Goal: Task Accomplishment & Management: Manage account settings

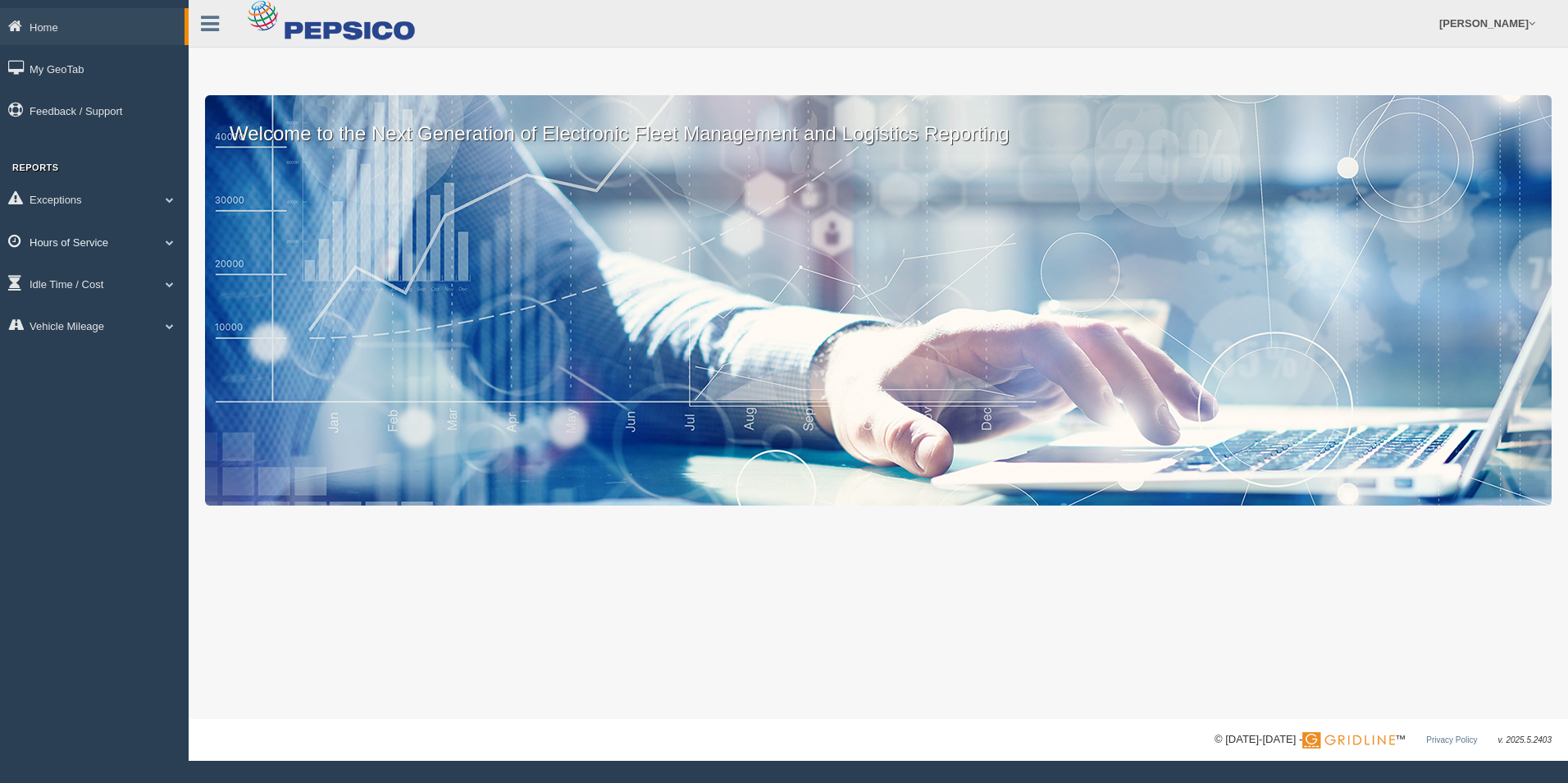
click at [110, 249] on link "Hours of Service" at bounding box center [94, 241] width 189 height 37
click at [113, 333] on link "HOS Violations" at bounding box center [106, 338] width 155 height 29
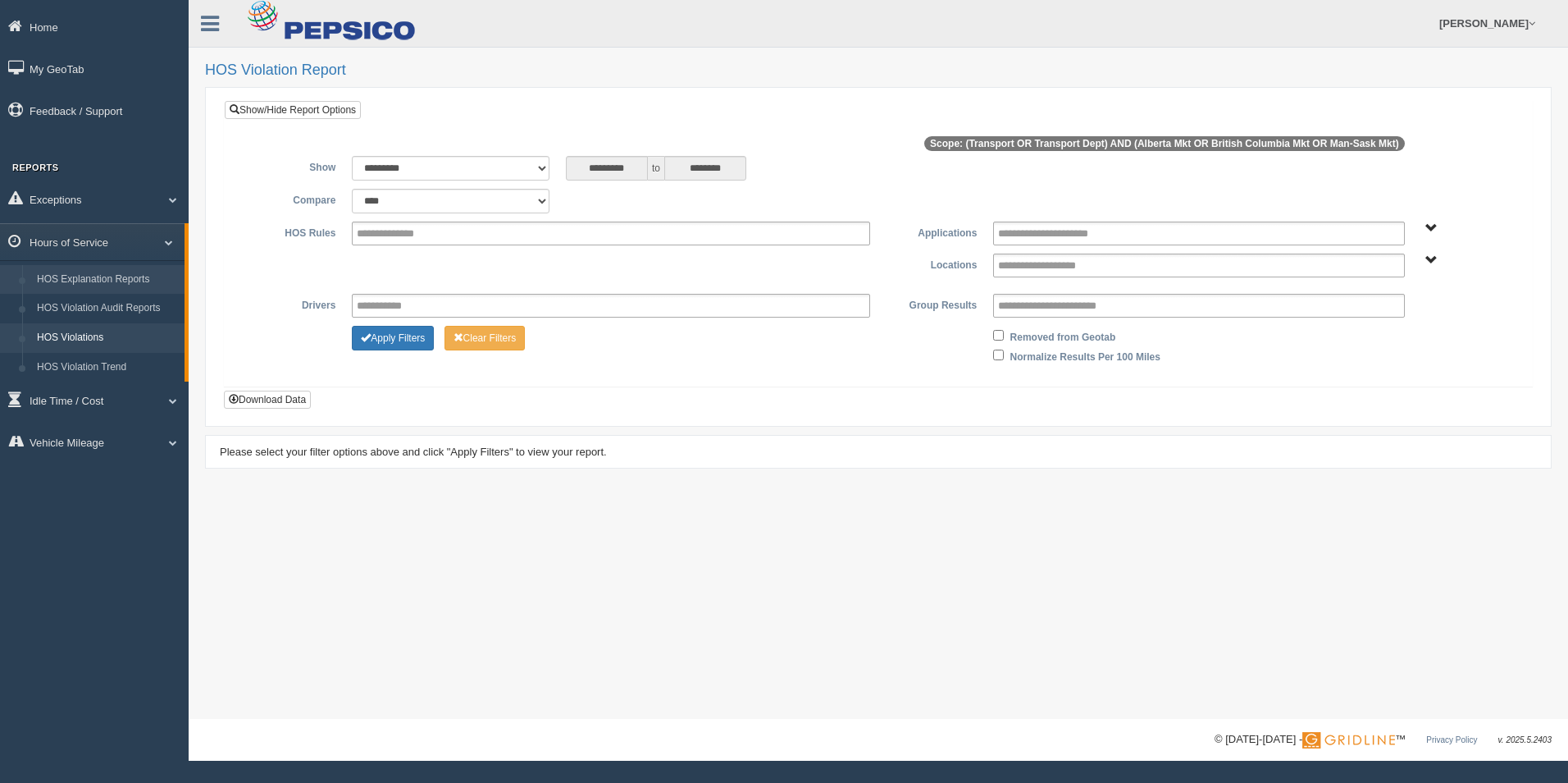
click at [91, 281] on link "HOS Explanation Reports" at bounding box center [106, 279] width 155 height 29
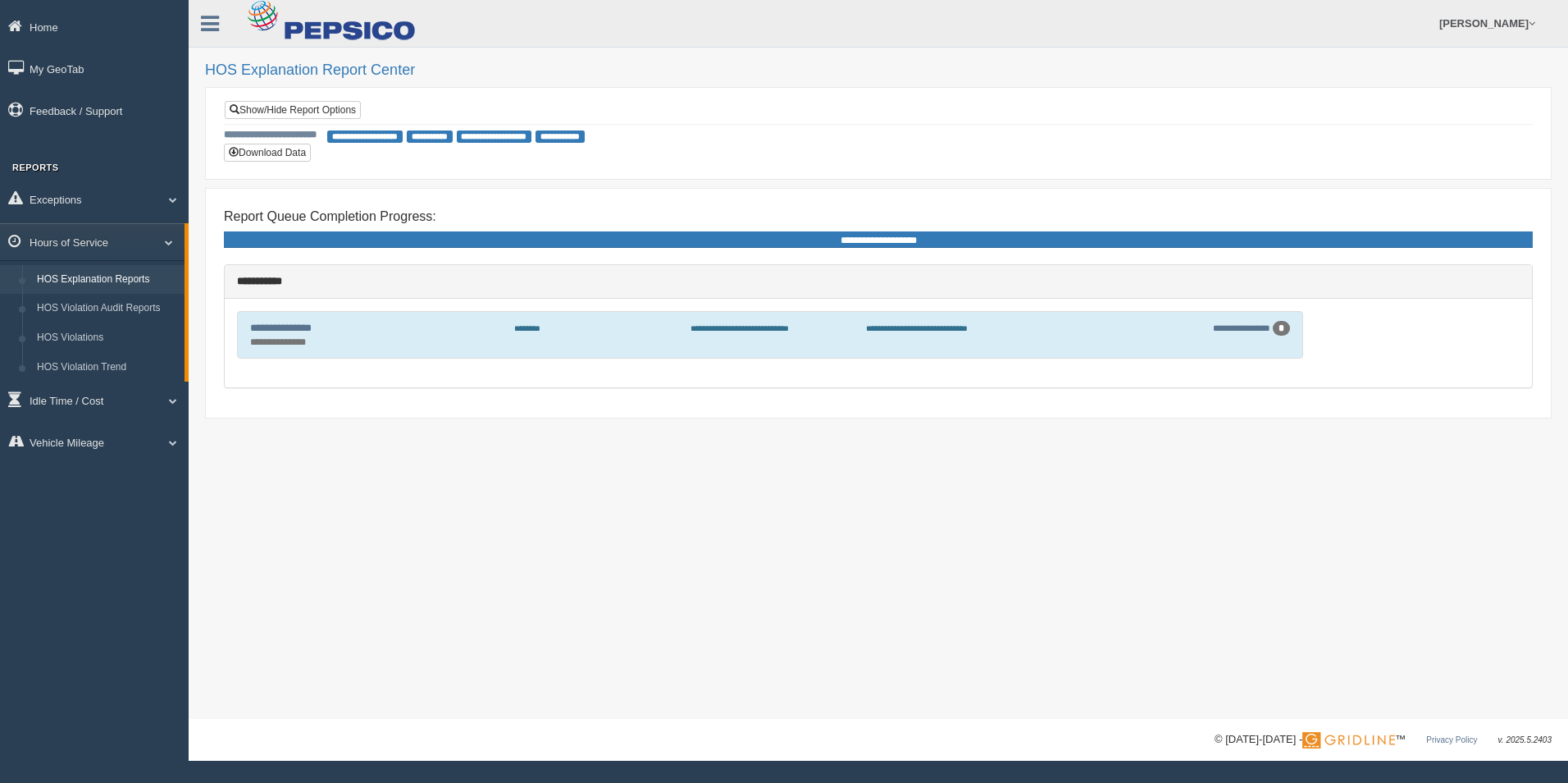
click at [1285, 329] on div "*" at bounding box center [1281, 328] width 17 height 15
click at [804, 244] on div "**********" at bounding box center [878, 239] width 1308 height 17
click at [332, 106] on link "Show/Hide Report Options" at bounding box center [293, 110] width 136 height 18
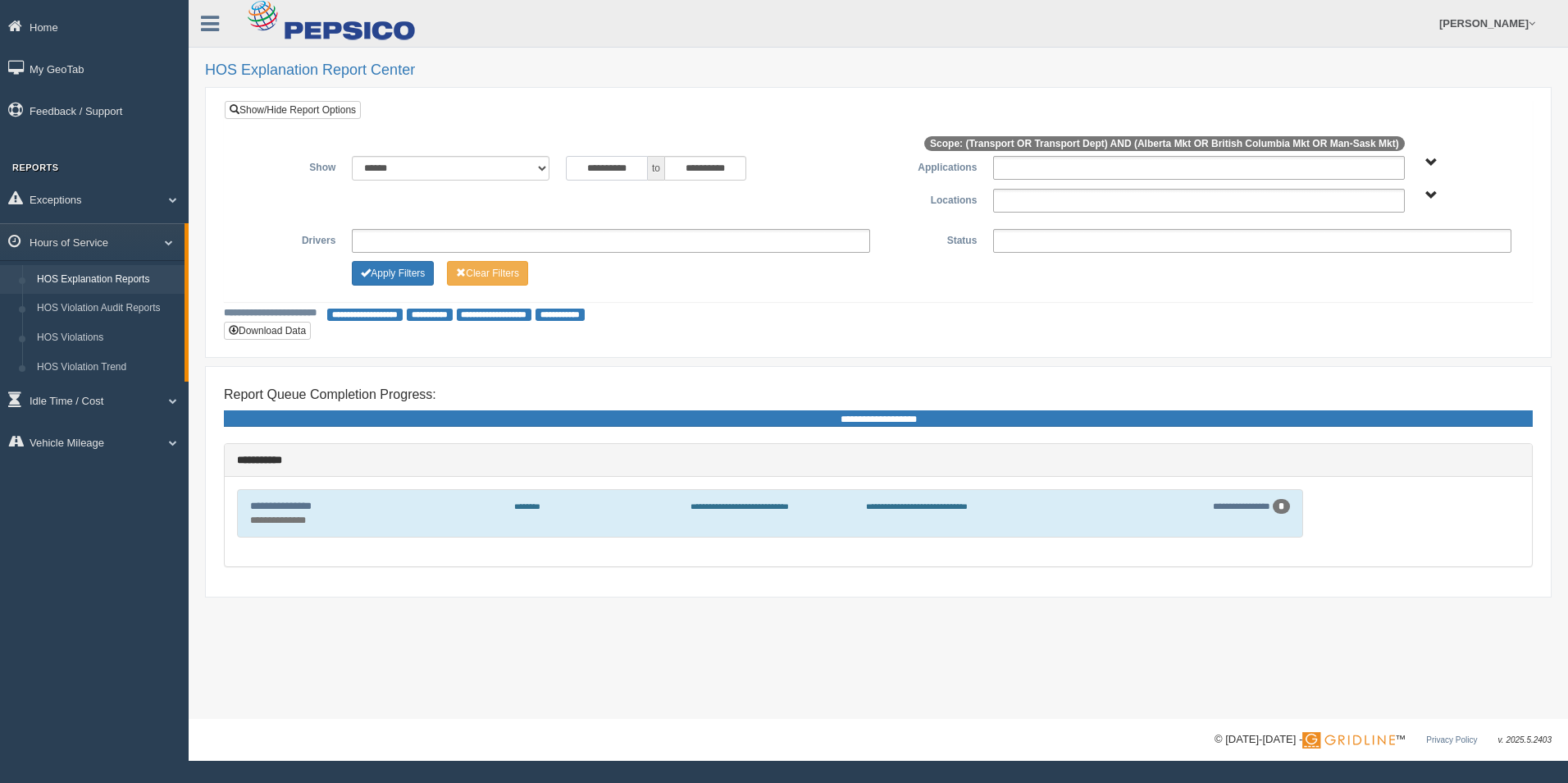
click at [621, 166] on input "**********" at bounding box center [607, 167] width 82 height 24
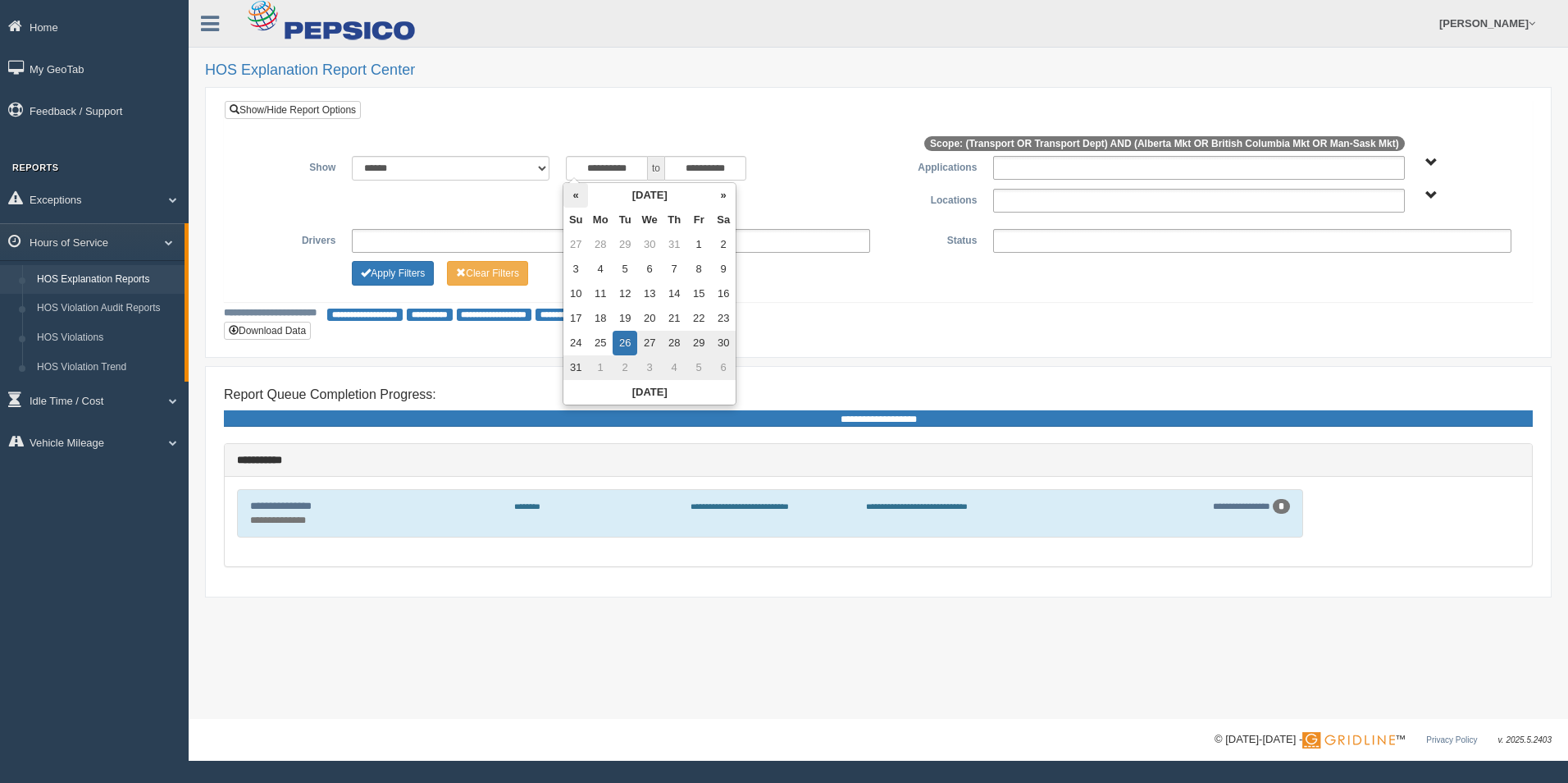
click at [575, 190] on th "«" at bounding box center [575, 195] width 24 height 24
click at [575, 190] on th "«" at bounding box center [578, 195] width 24 height 24
click at [587, 242] on td "25" at bounding box center [578, 244] width 24 height 24
type input "**********"
click at [632, 119] on div "**********" at bounding box center [878, 201] width 1307 height 201
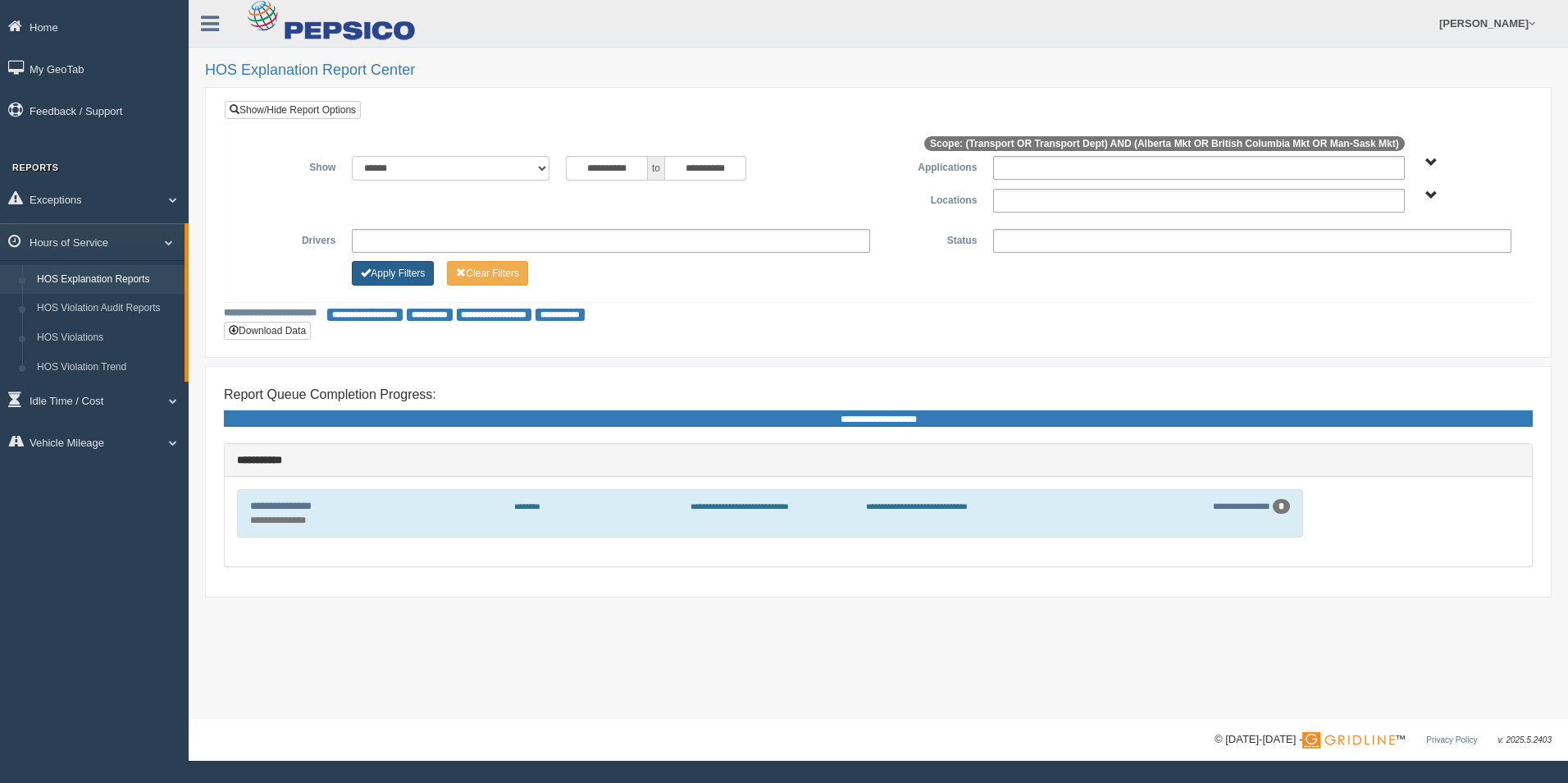
click at [386, 266] on button "Apply Filters" at bounding box center [393, 272] width 82 height 24
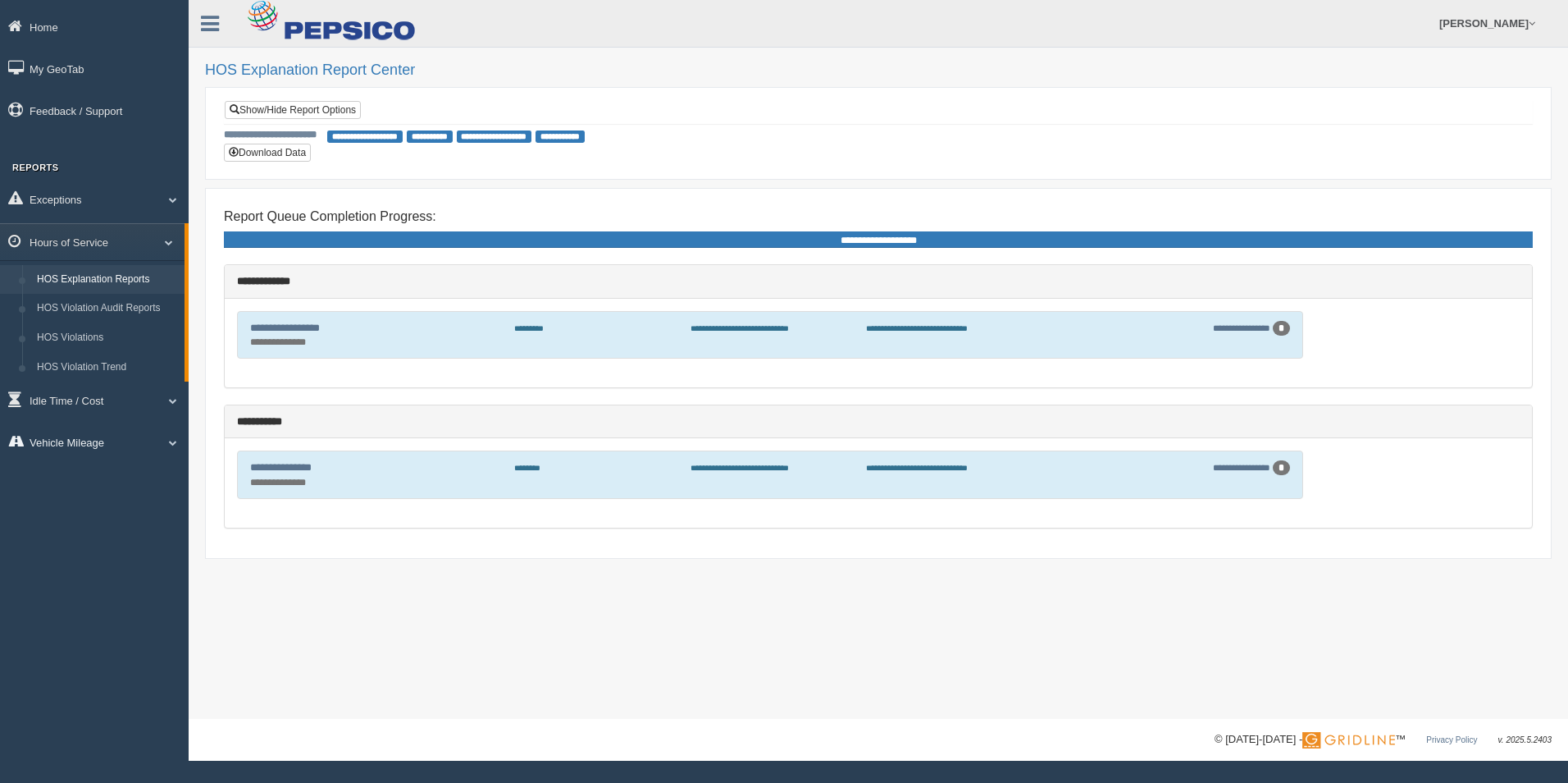
click at [118, 443] on link "Vehicle Mileage" at bounding box center [94, 442] width 189 height 37
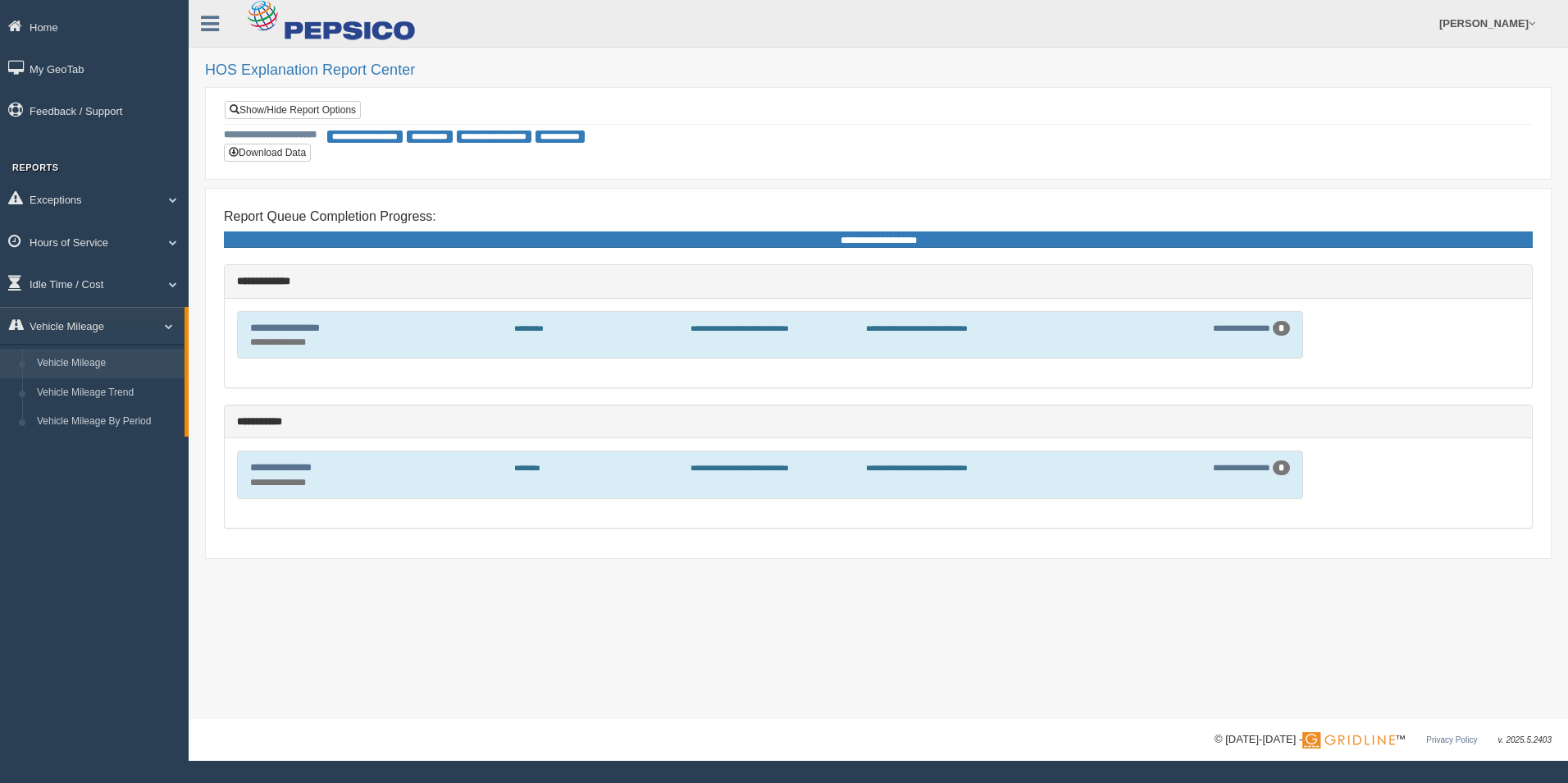
click at [138, 366] on link "Vehicle Mileage" at bounding box center [106, 364] width 155 height 29
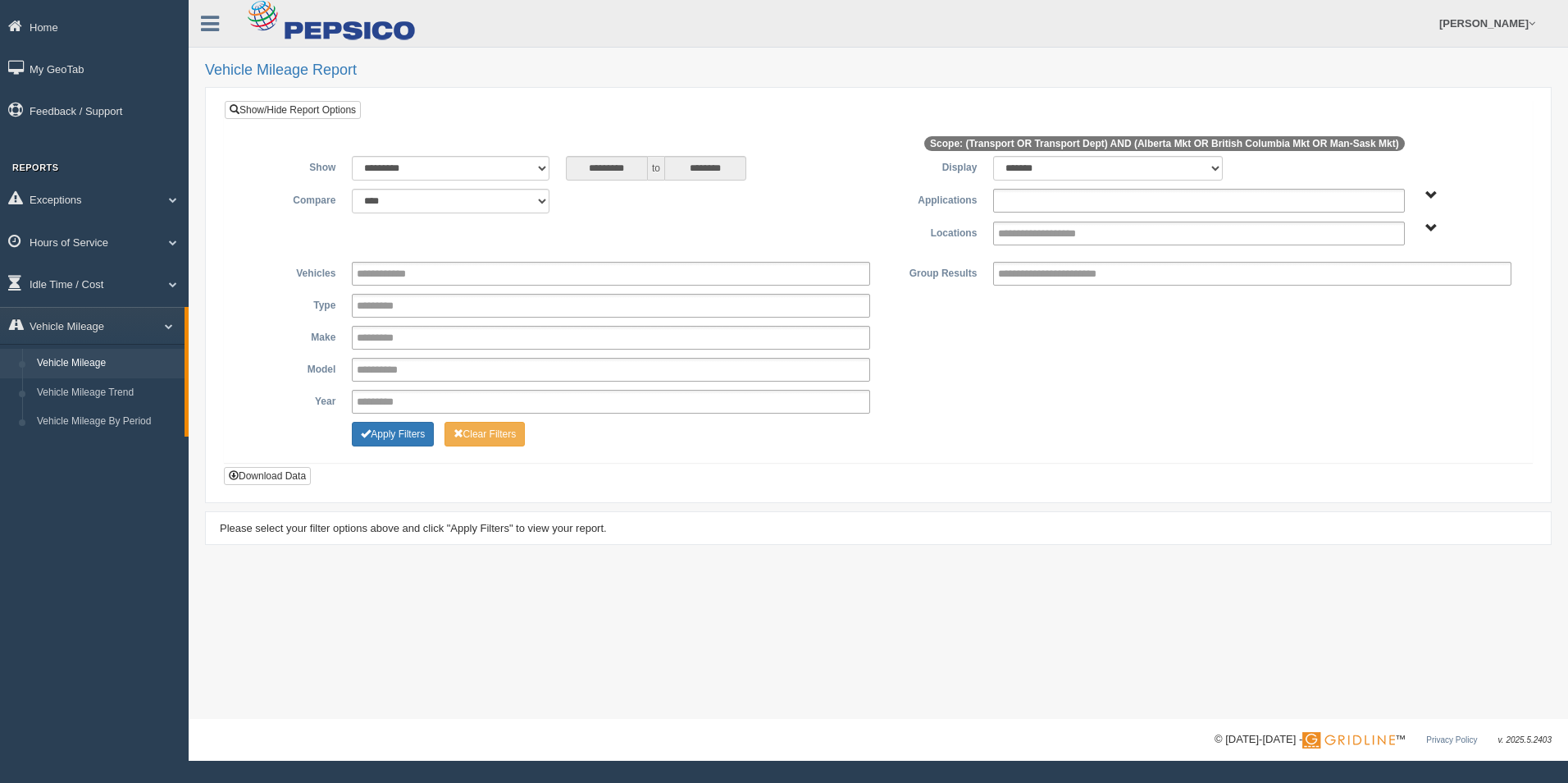
click at [1073, 198] on input "text" at bounding box center [1061, 200] width 124 height 20
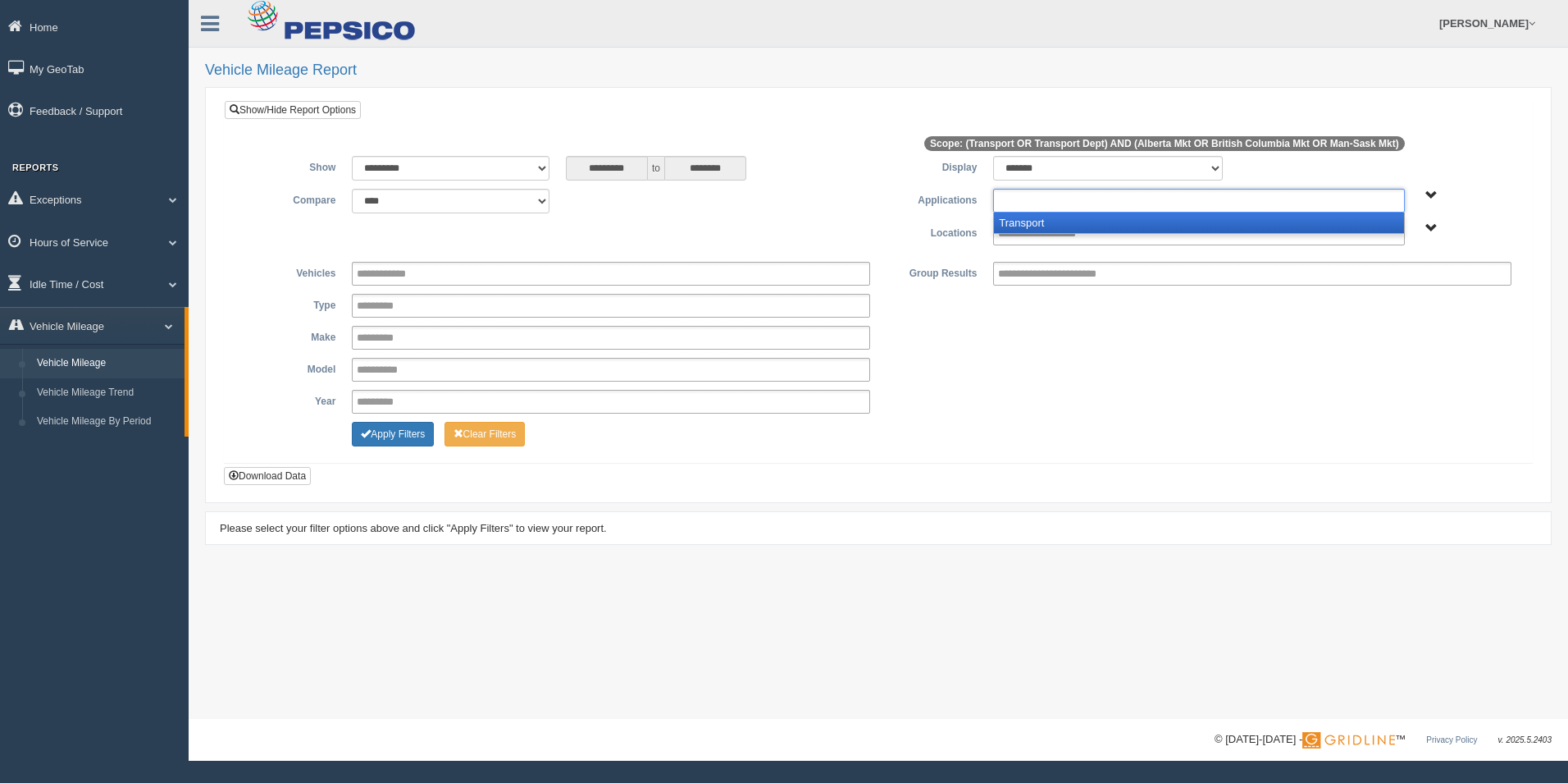
click at [1067, 227] on li "Transport" at bounding box center [1198, 222] width 409 height 20
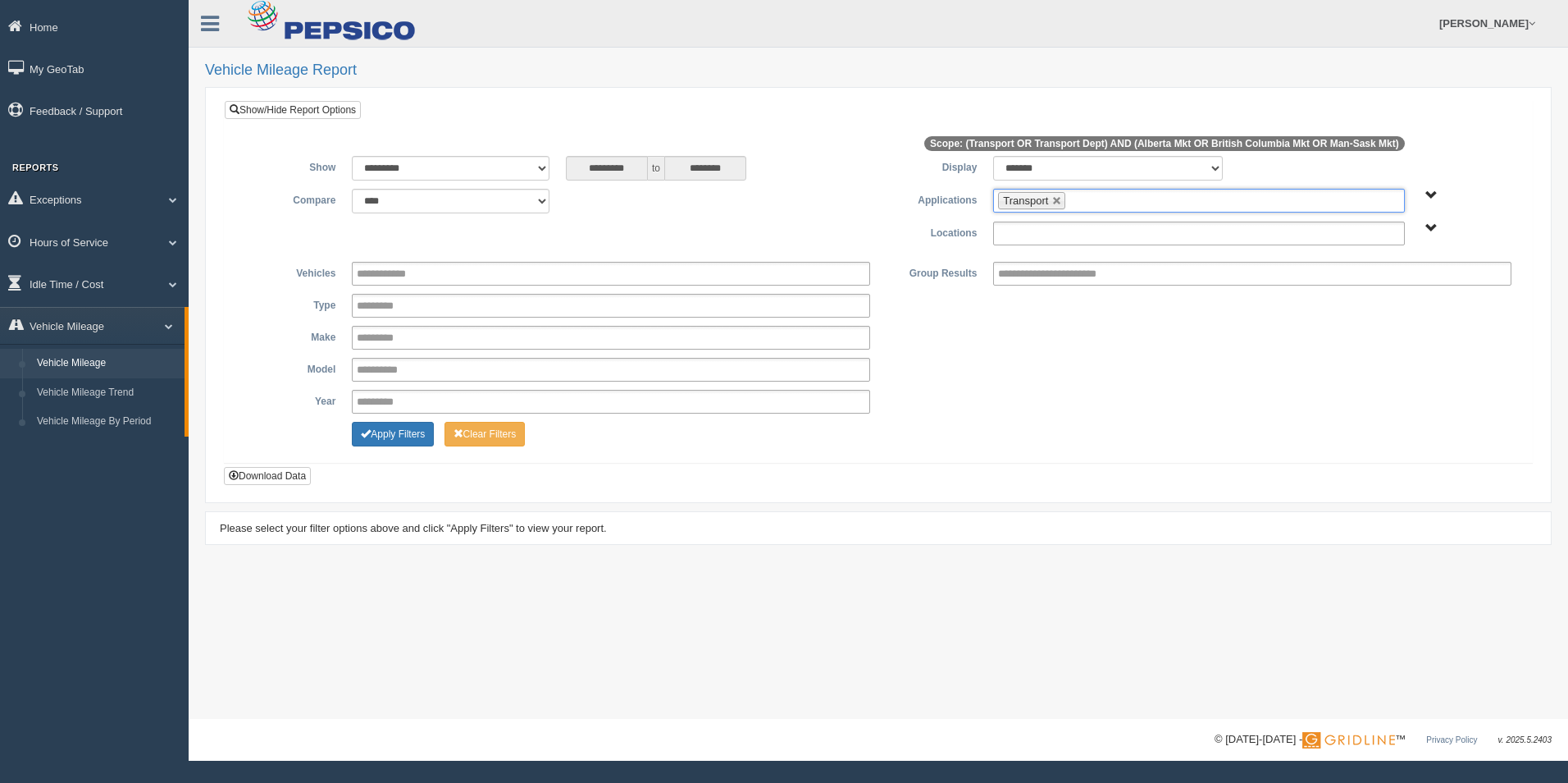
click at [1072, 232] on input "text" at bounding box center [1055, 232] width 113 height 20
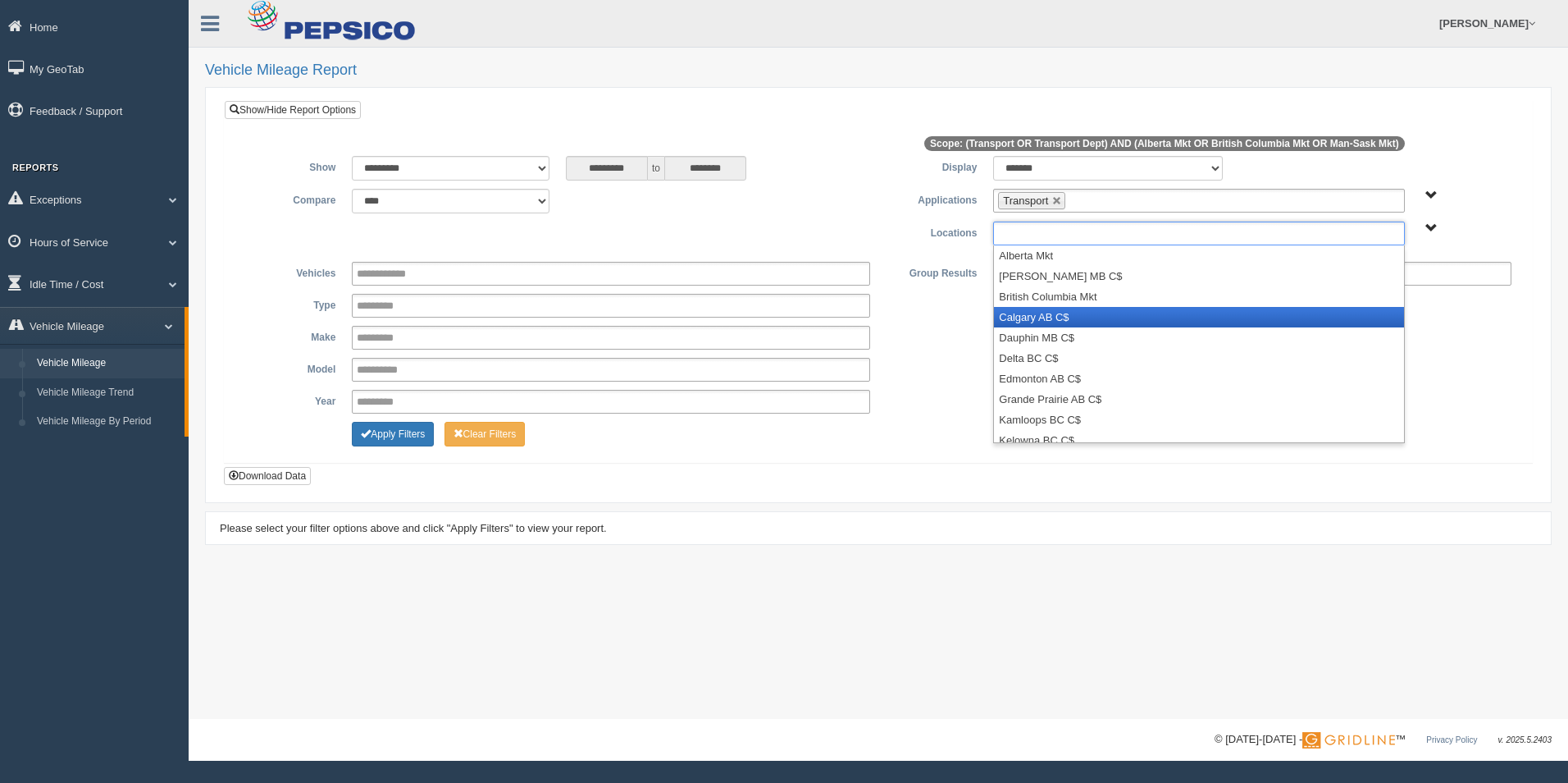
click at [1073, 317] on li "Calgary AB C$" at bounding box center [1198, 316] width 409 height 20
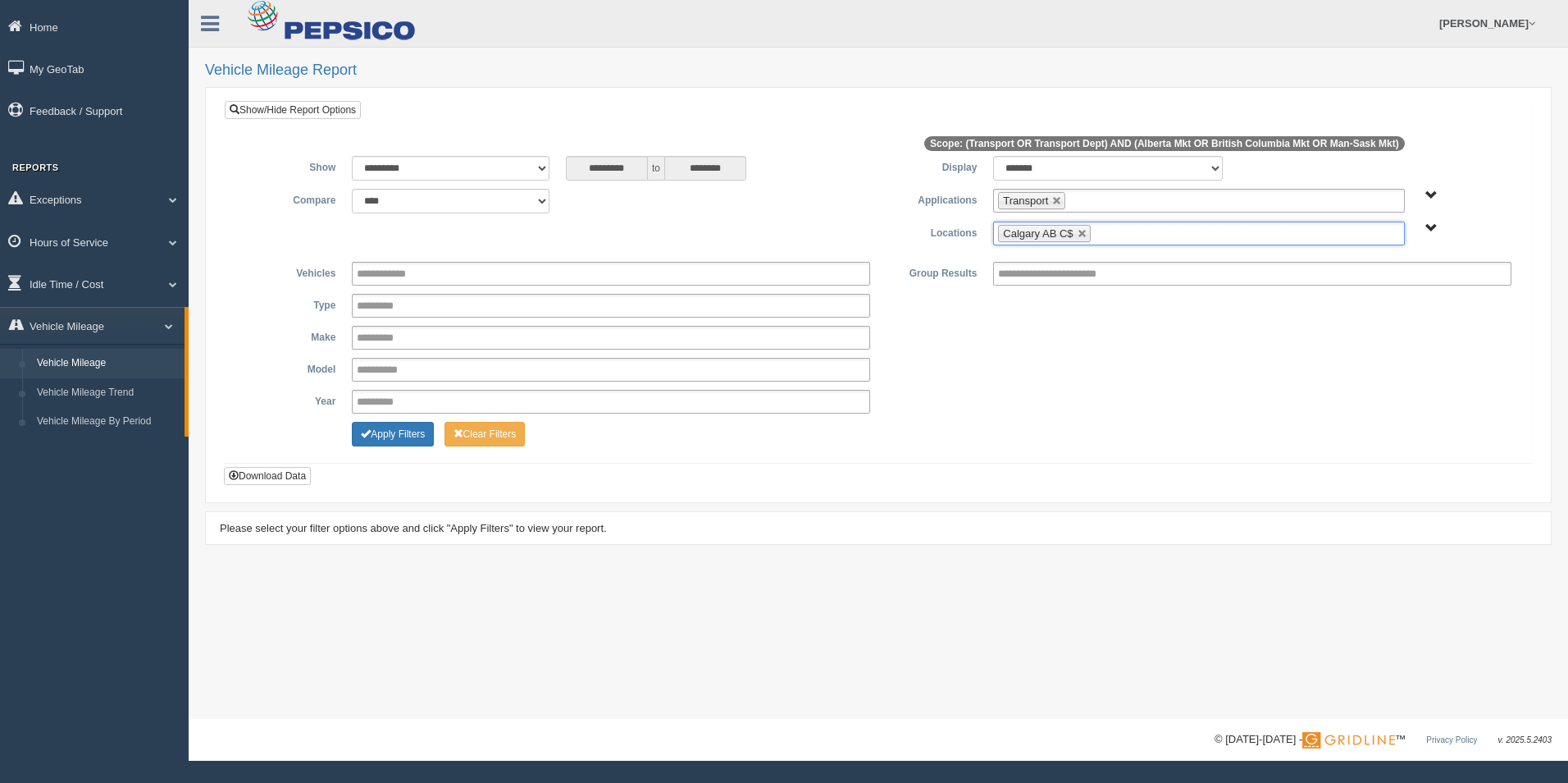
click at [1129, 227] on ul "Calgary AB C$" at bounding box center [1199, 233] width 411 height 23
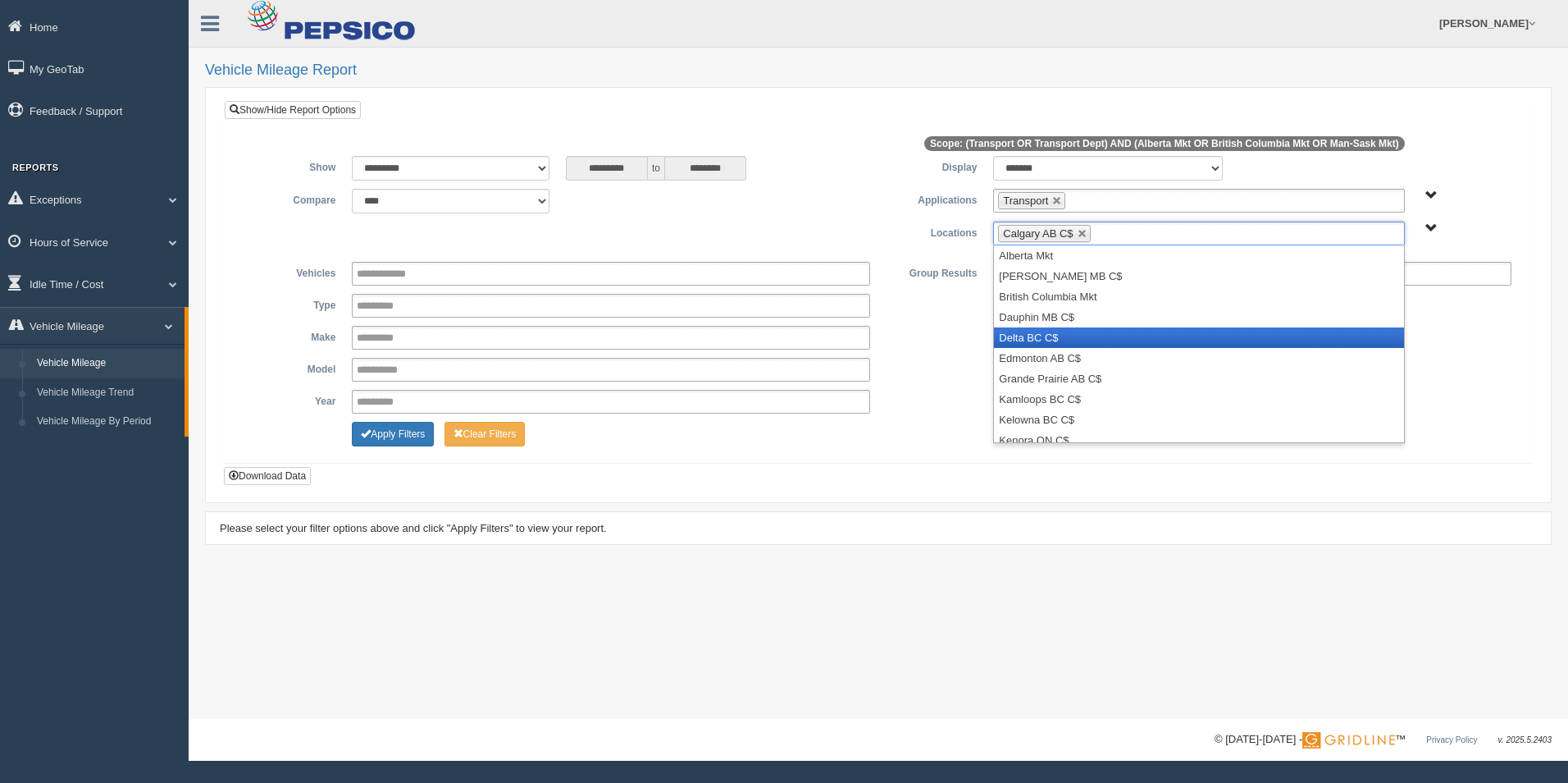
click at [1144, 330] on li "Delta BC C$" at bounding box center [1198, 338] width 409 height 20
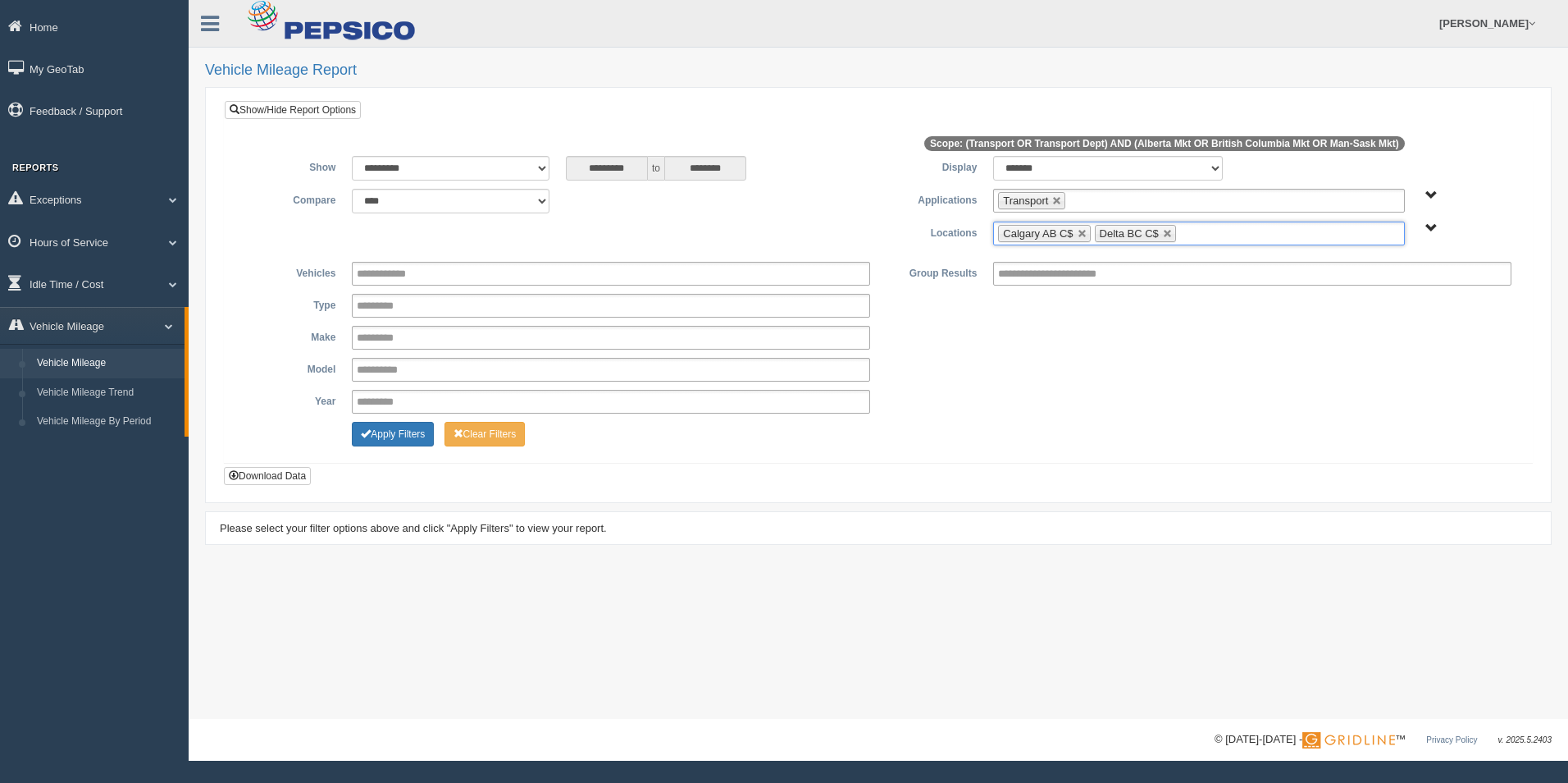
click at [1187, 233] on input "text" at bounding box center [1190, 232] width 20 height 20
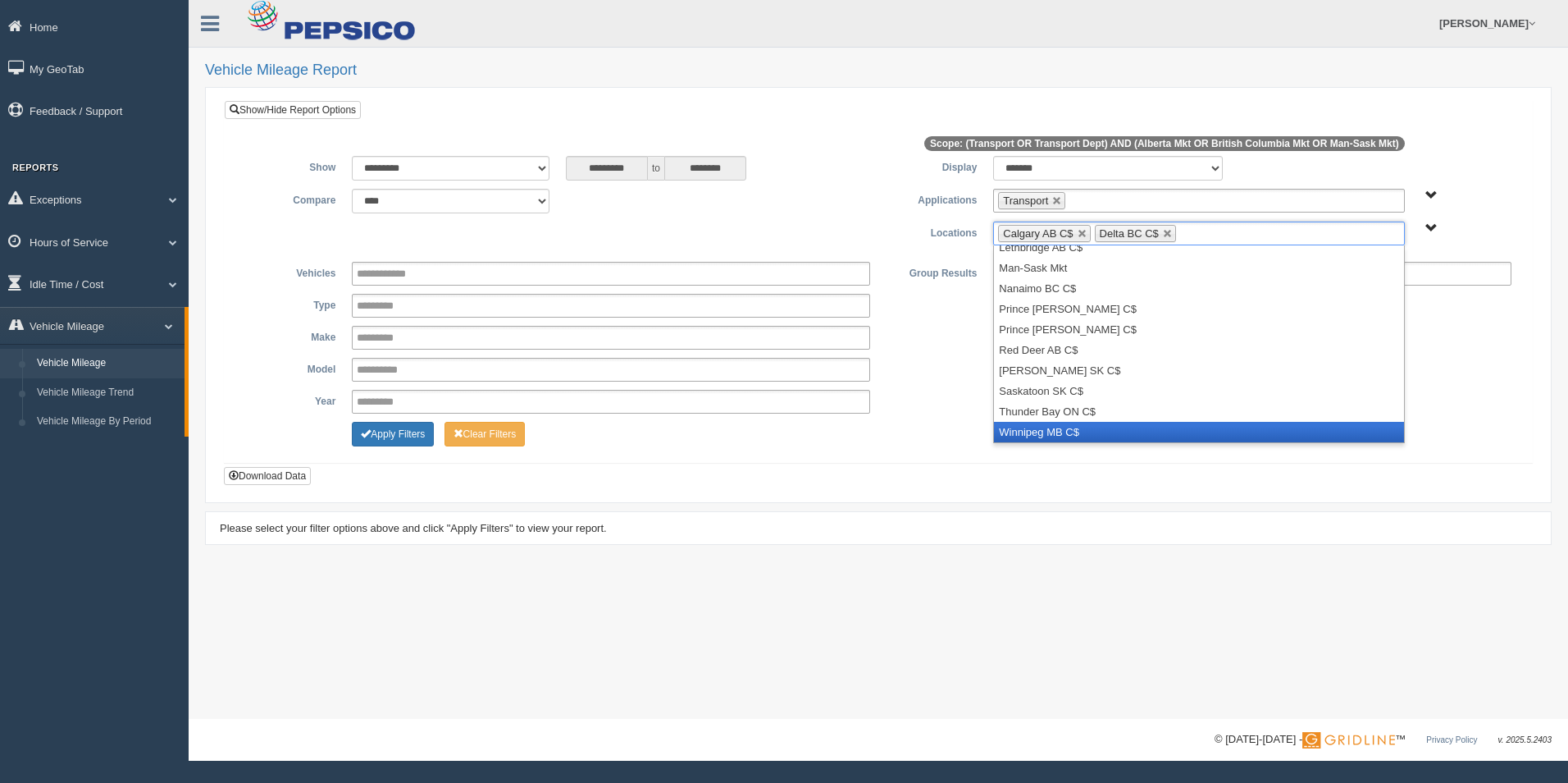
click at [1212, 423] on li "Winnipeg MB C$" at bounding box center [1198, 432] width 409 height 20
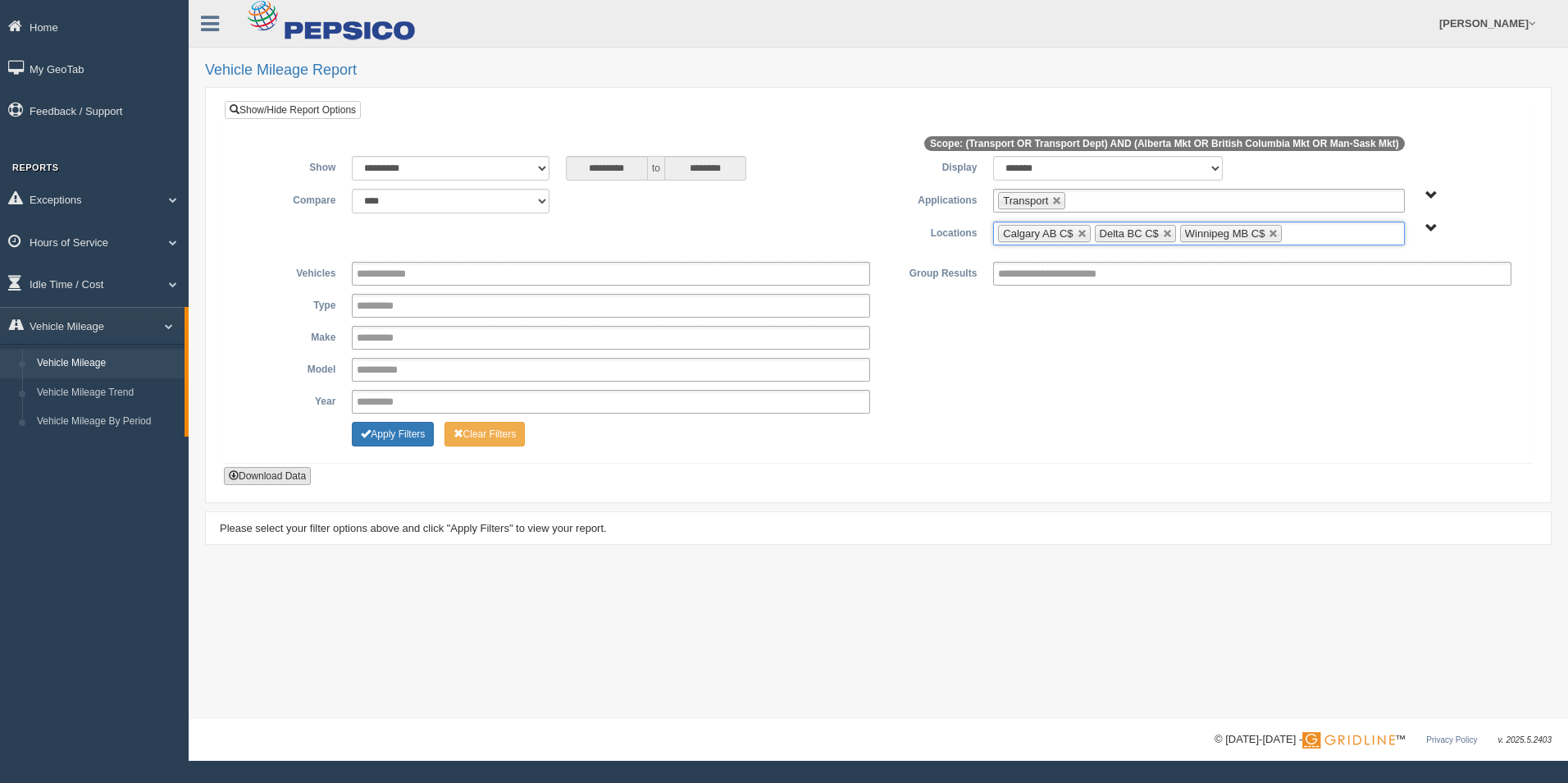
click at [262, 480] on button "Download Data" at bounding box center [266, 476] width 87 height 18
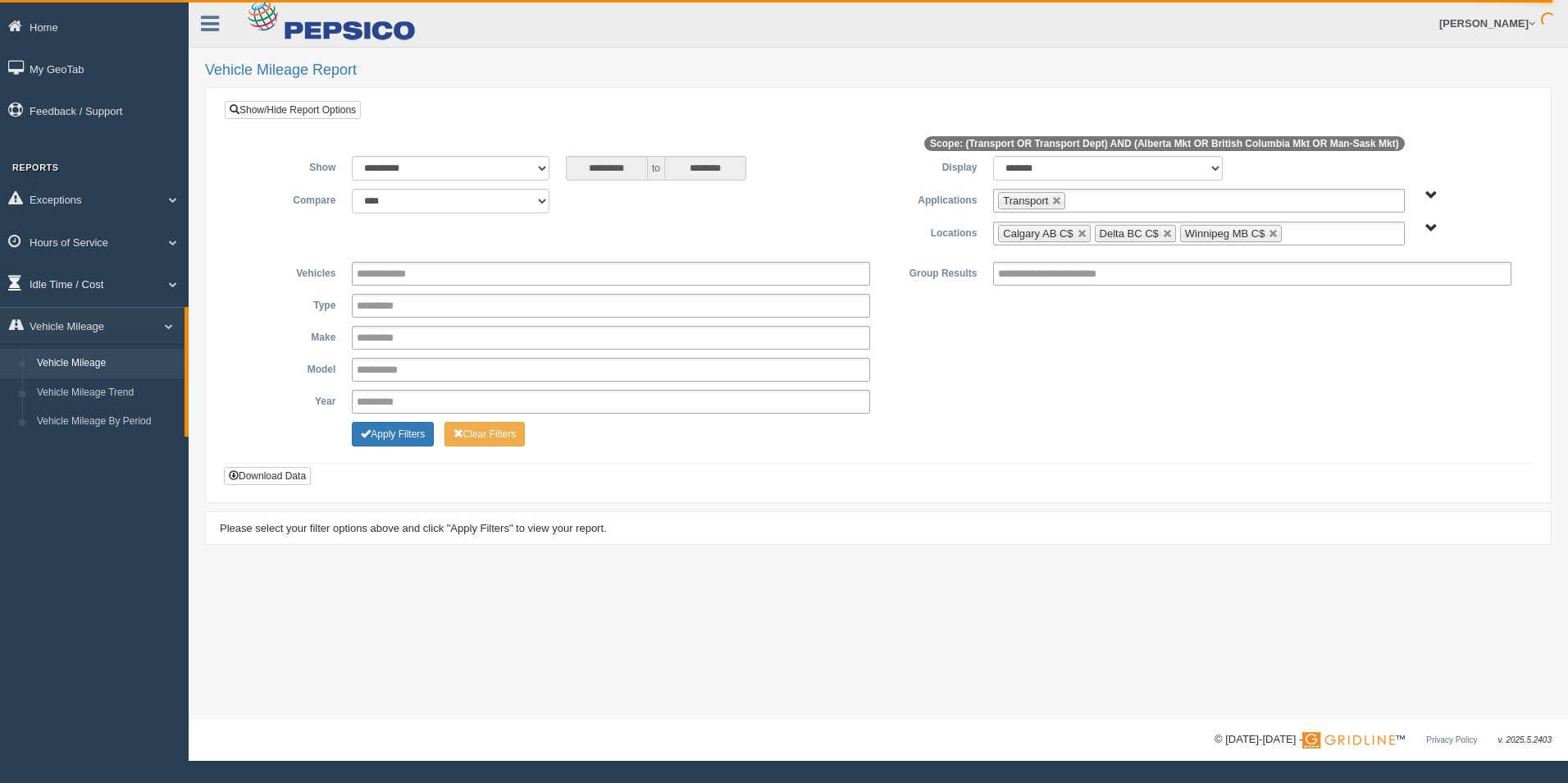
click at [88, 284] on link "Idle Time / Cost" at bounding box center [94, 283] width 189 height 37
click at [104, 369] on link "Idle Duration" at bounding box center [106, 379] width 155 height 29
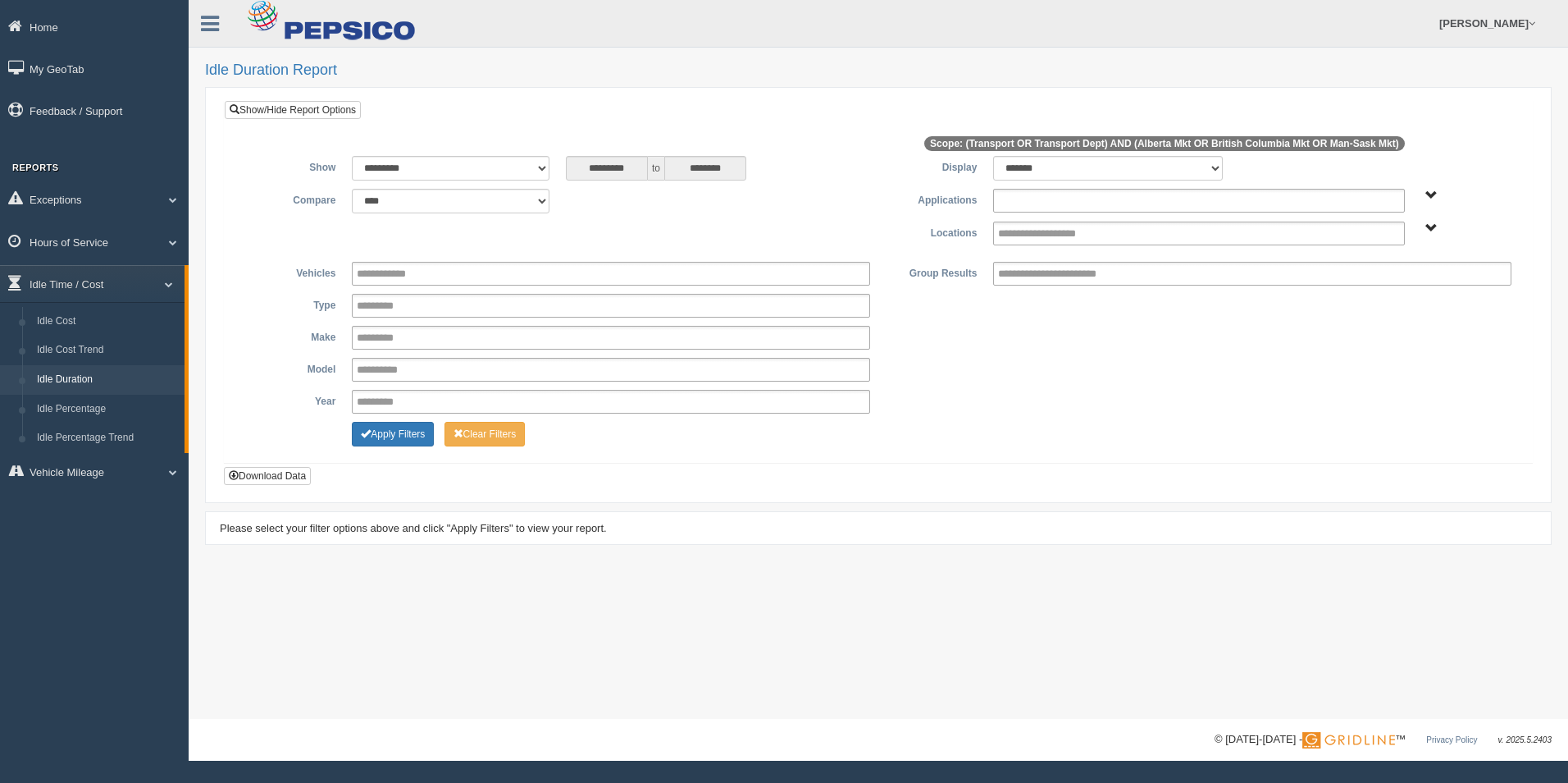
click at [1045, 196] on input "text" at bounding box center [1061, 200] width 124 height 20
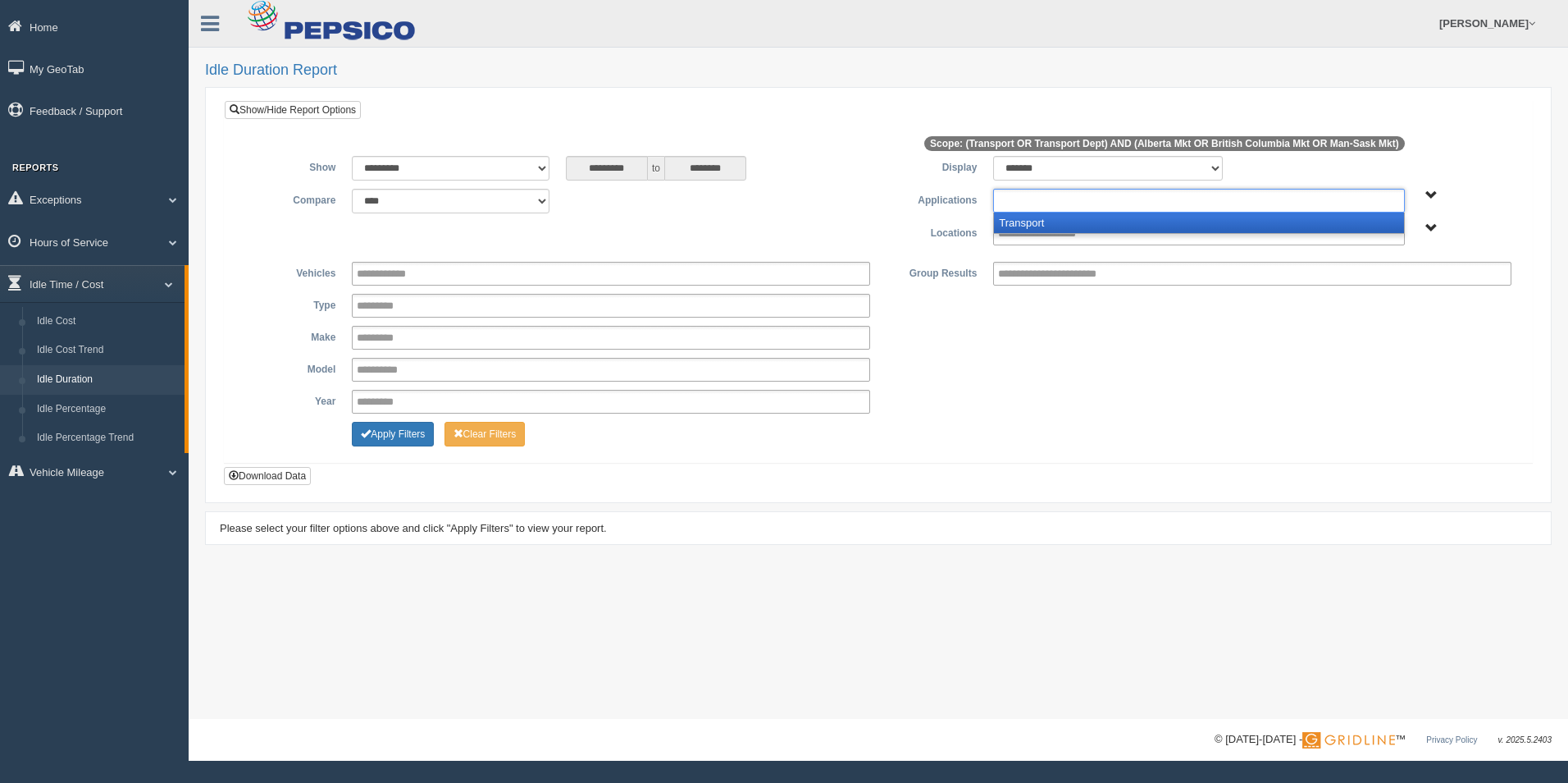
click at [1052, 226] on li "Transport" at bounding box center [1198, 222] width 409 height 20
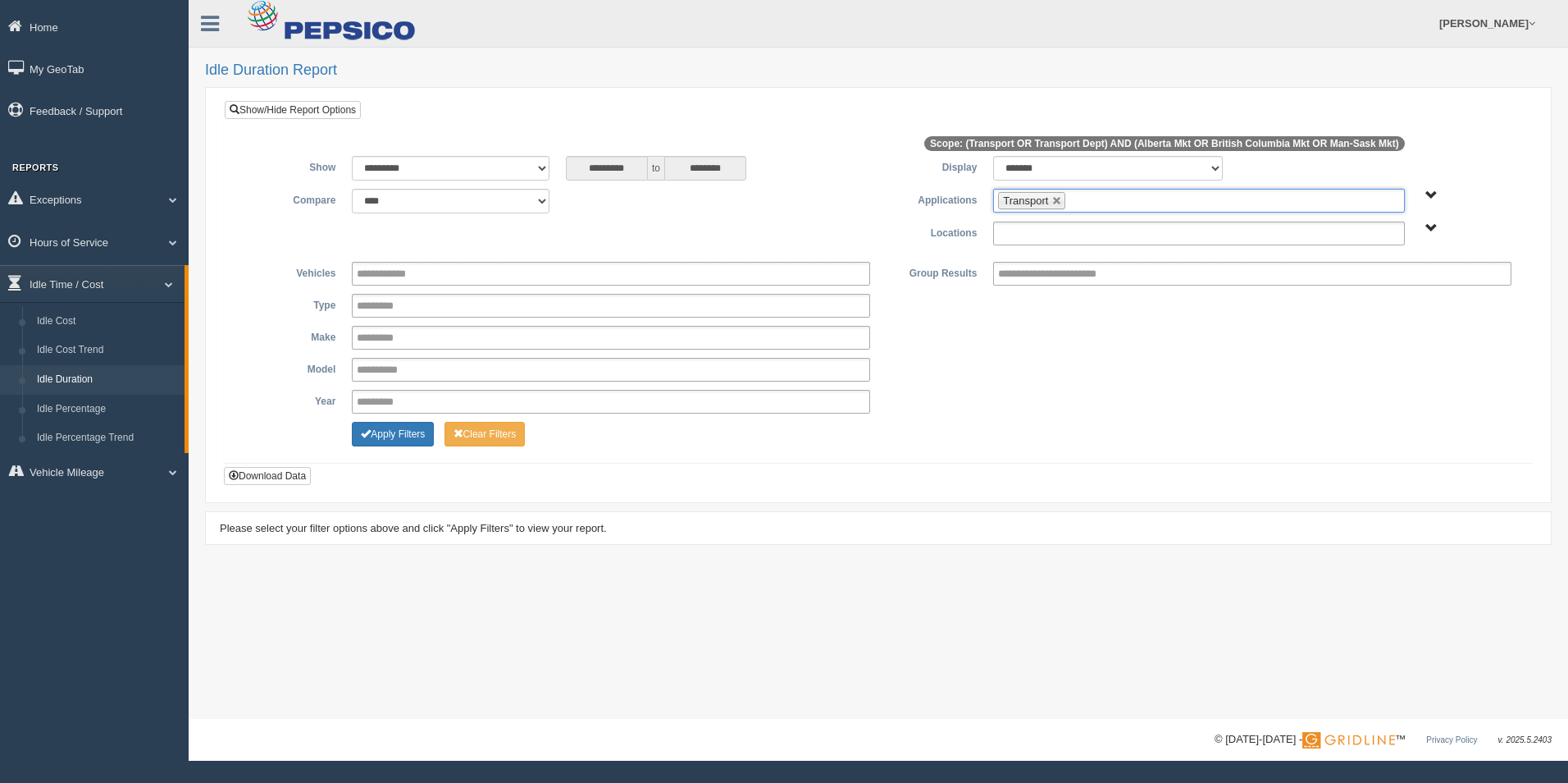
click at [1056, 229] on input "text" at bounding box center [1055, 232] width 113 height 20
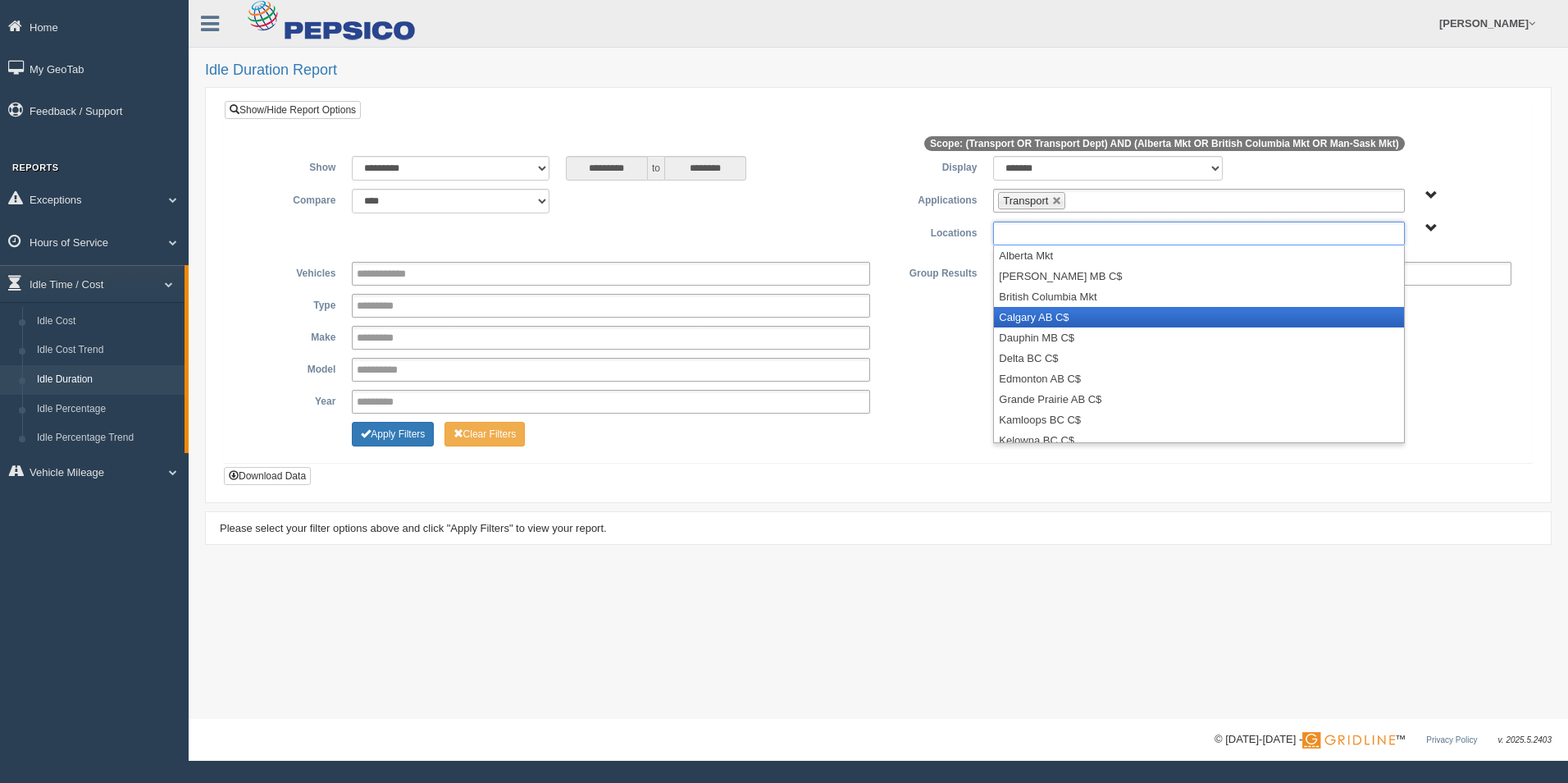
click at [1076, 312] on li "Calgary AB C$" at bounding box center [1198, 316] width 409 height 20
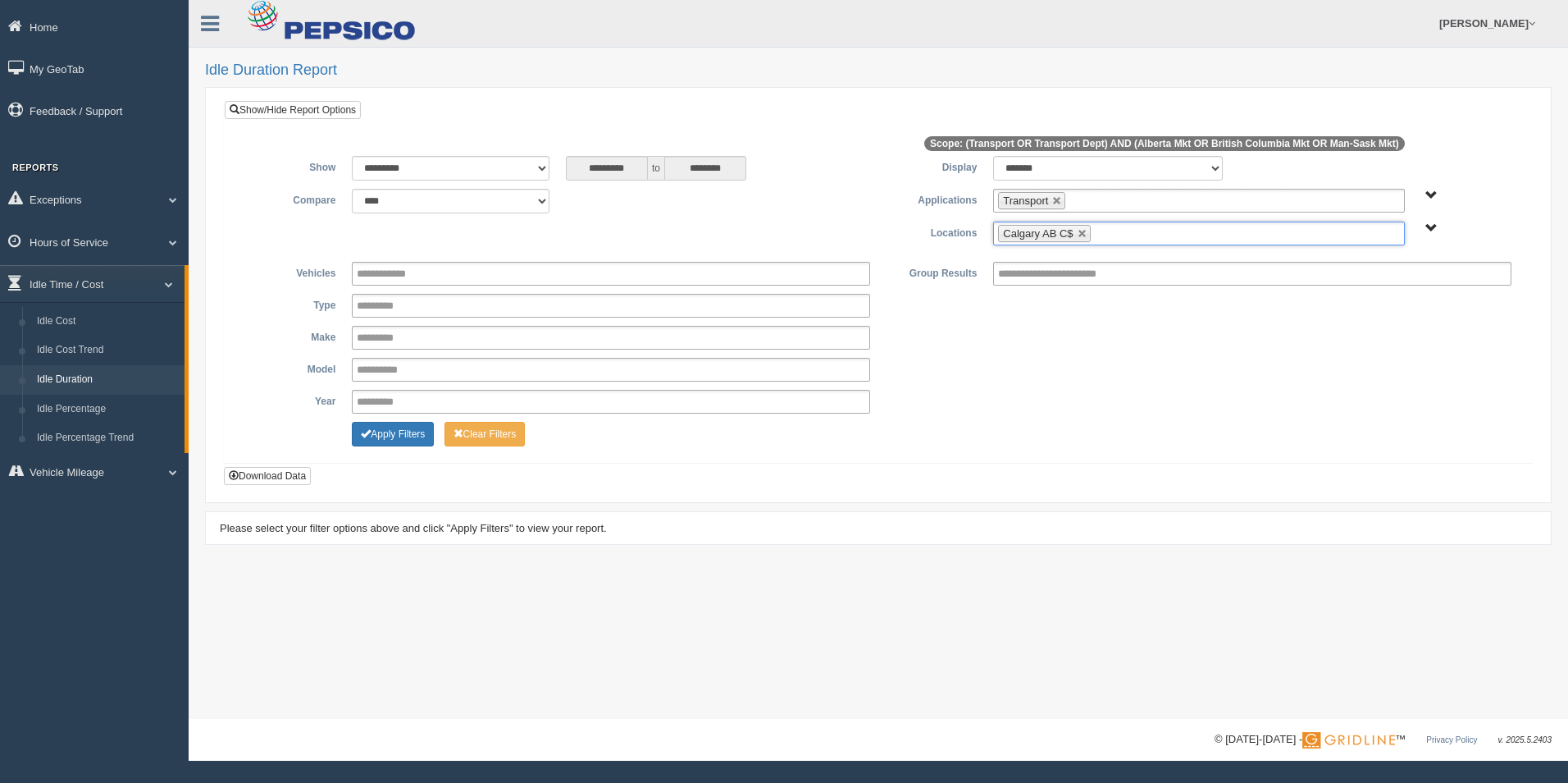
click at [1125, 241] on ul "Calgary AB C$" at bounding box center [1199, 233] width 411 height 23
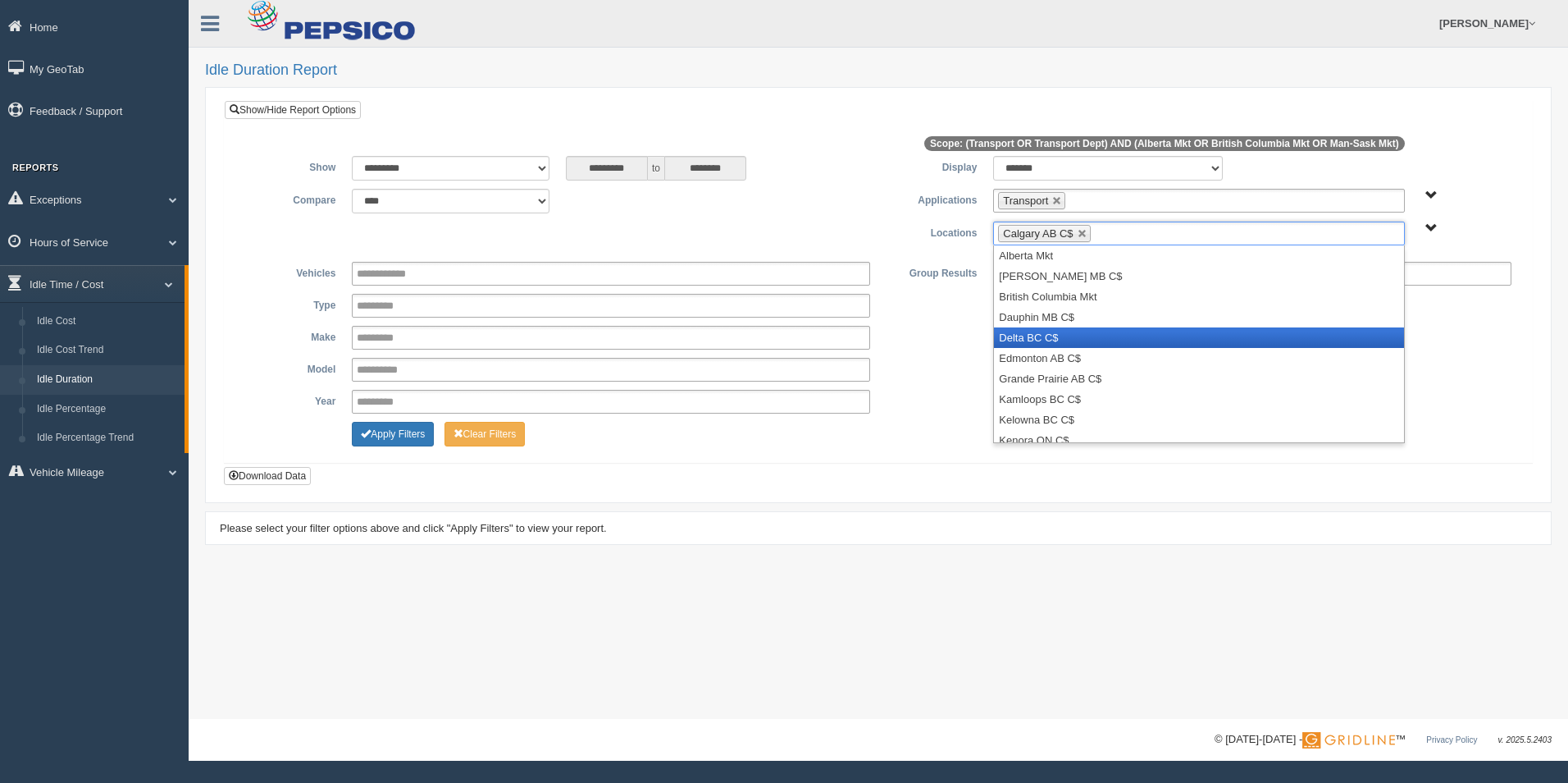
click at [1165, 331] on li "Delta BC C$" at bounding box center [1198, 338] width 409 height 20
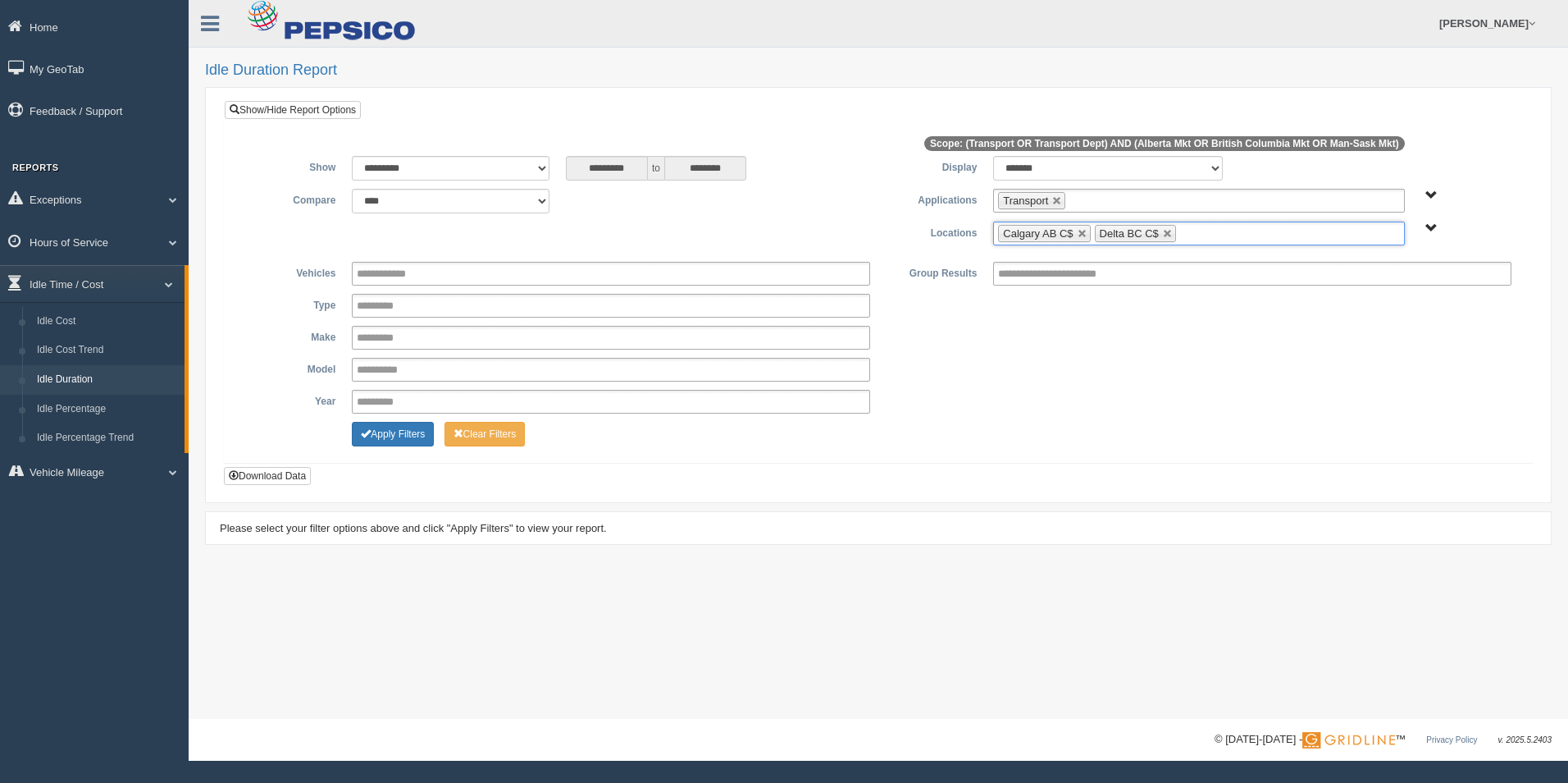
click at [1206, 234] on ul "Calgary AB C$ Delta BC C$" at bounding box center [1199, 233] width 411 height 23
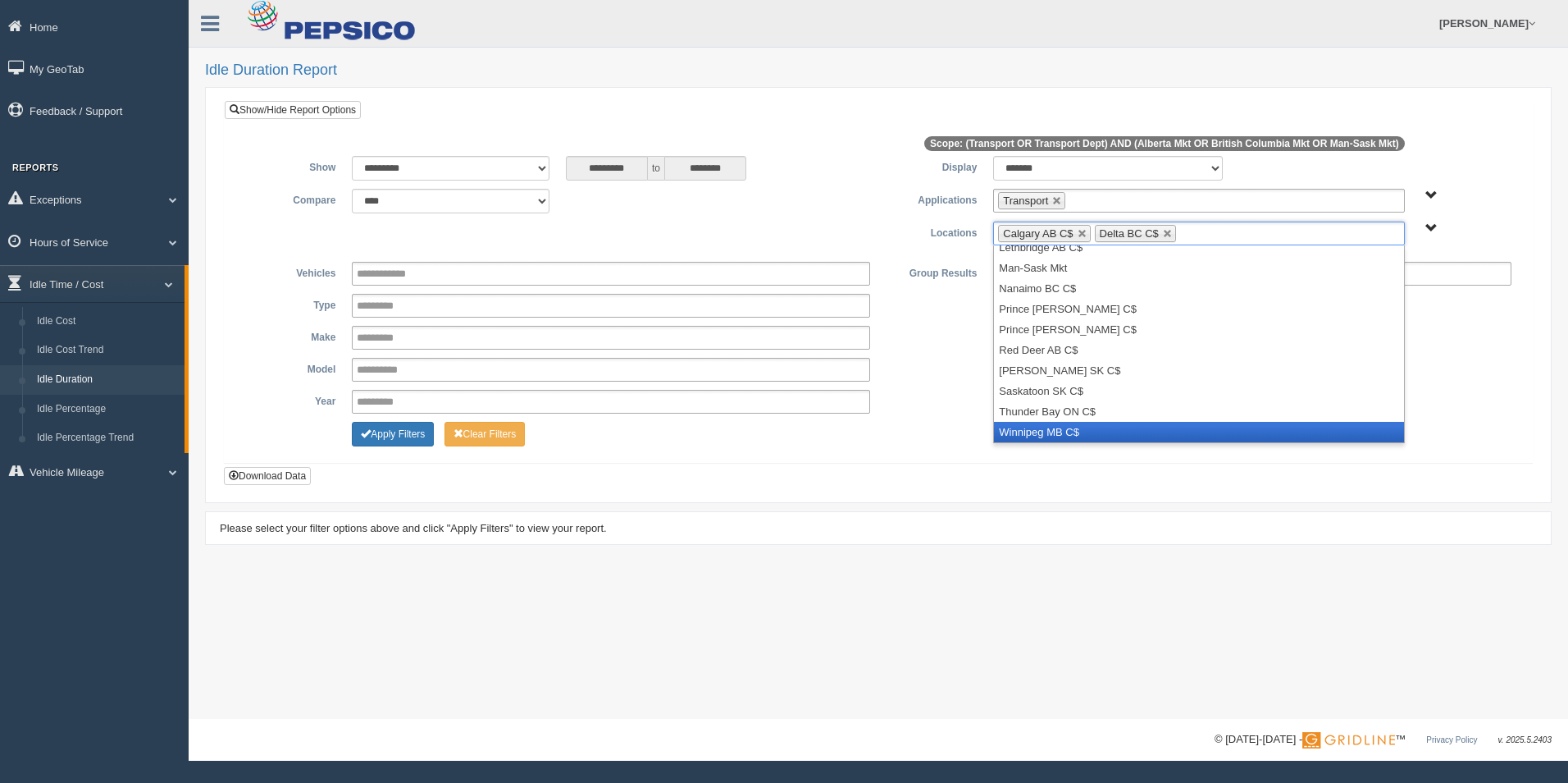
click at [1181, 432] on li "Winnipeg MB C$" at bounding box center [1198, 432] width 409 height 20
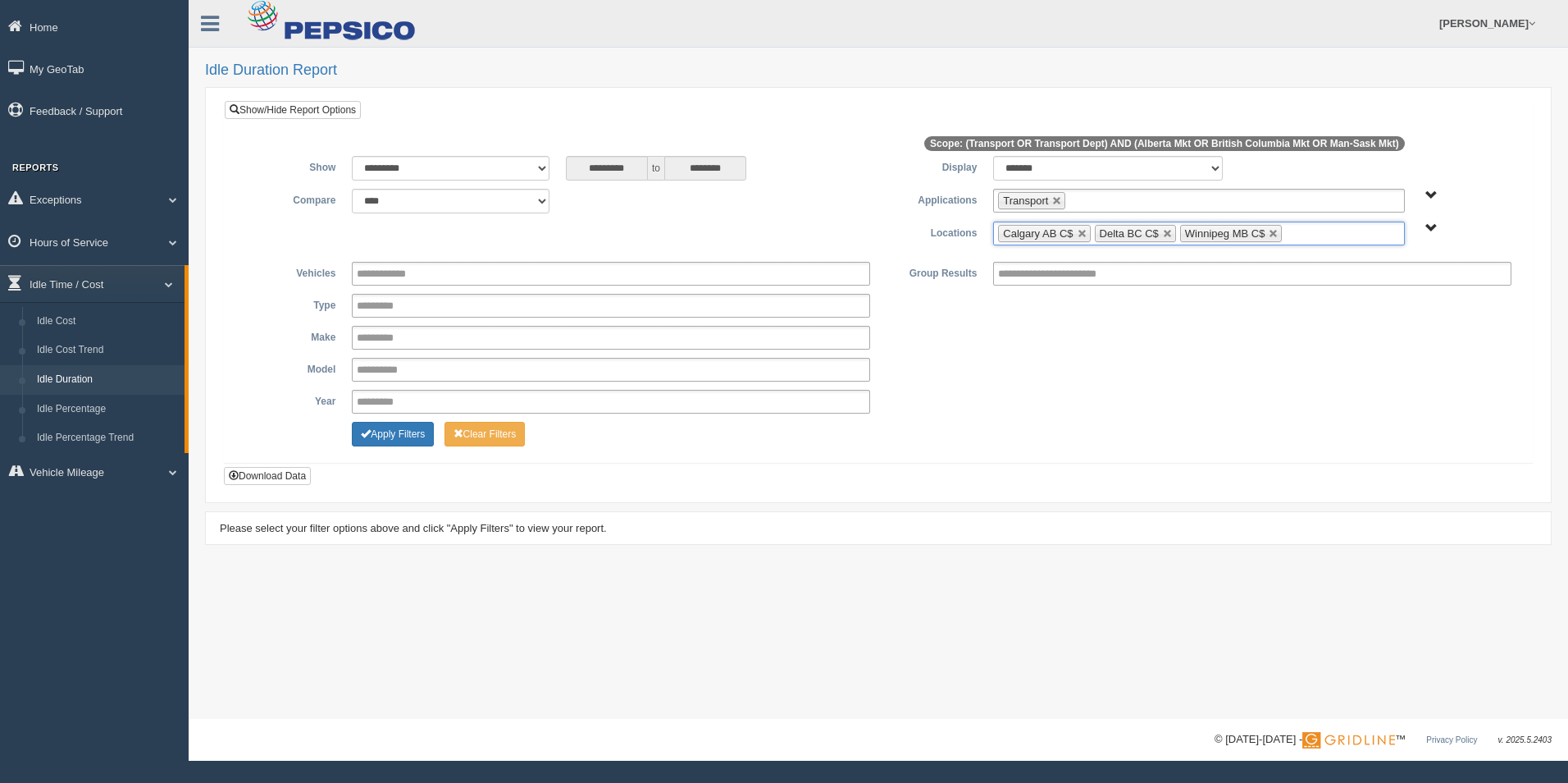
scroll to position [172, 0]
click at [263, 475] on button "Download Data" at bounding box center [266, 476] width 87 height 18
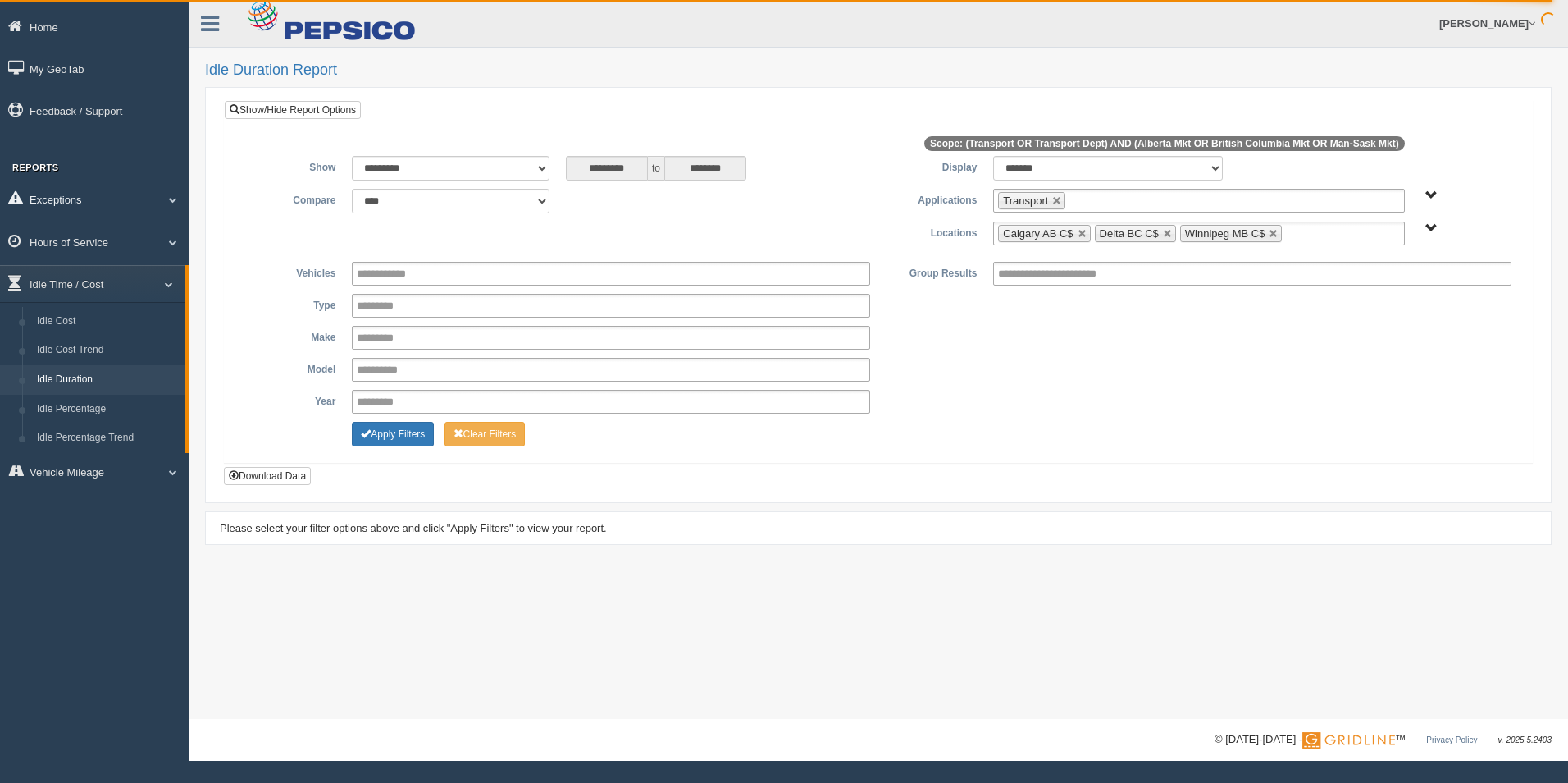
click at [139, 204] on link "Exceptions" at bounding box center [94, 199] width 189 height 37
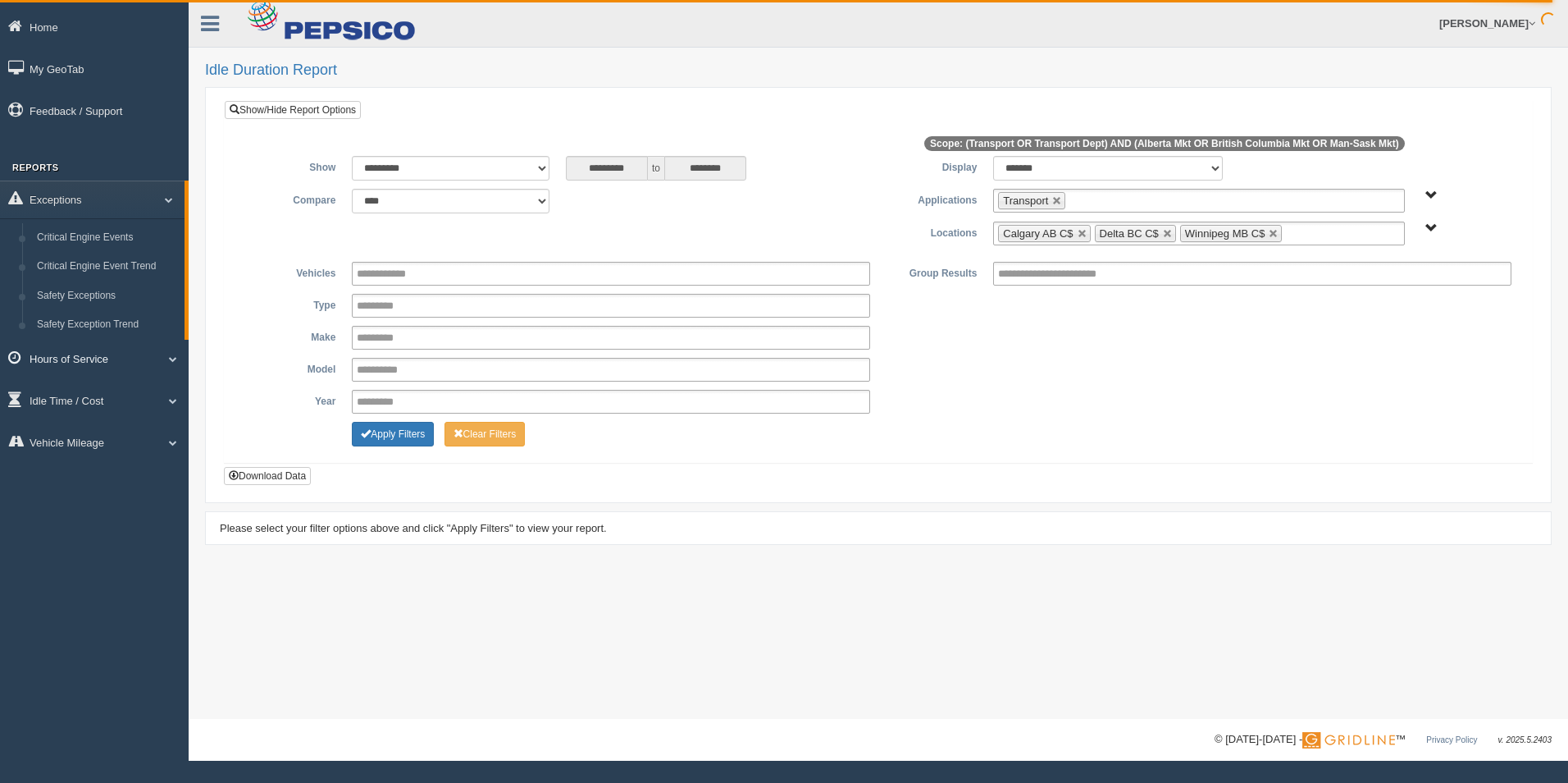
click at [121, 365] on link "Hours of Service" at bounding box center [94, 358] width 189 height 37
click at [152, 275] on link "HOS Explanation Reports" at bounding box center [106, 279] width 155 height 29
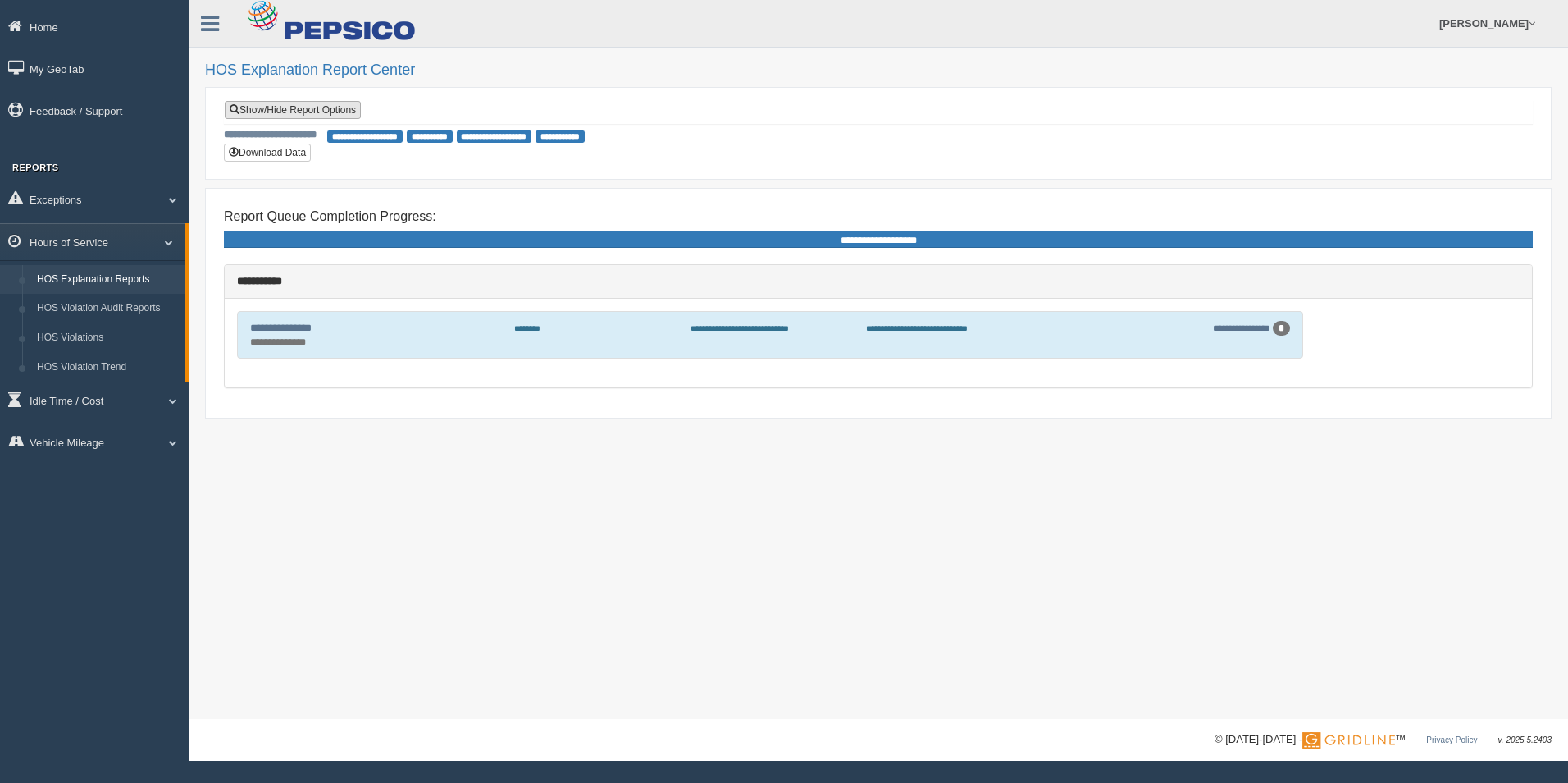
click at [317, 109] on link "Show/Hide Report Options" at bounding box center [293, 110] width 136 height 18
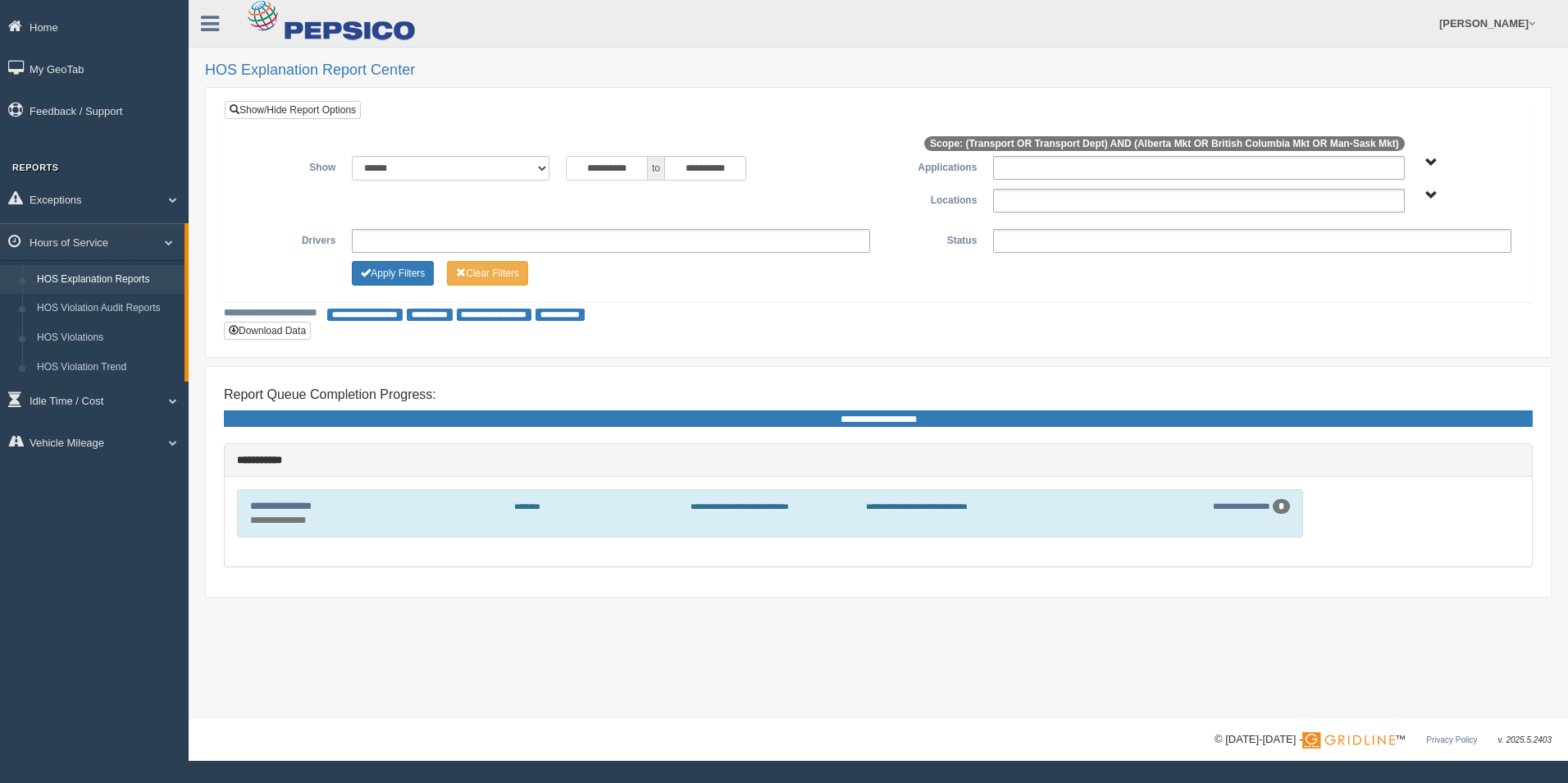
click at [604, 164] on input "**********" at bounding box center [607, 167] width 82 height 24
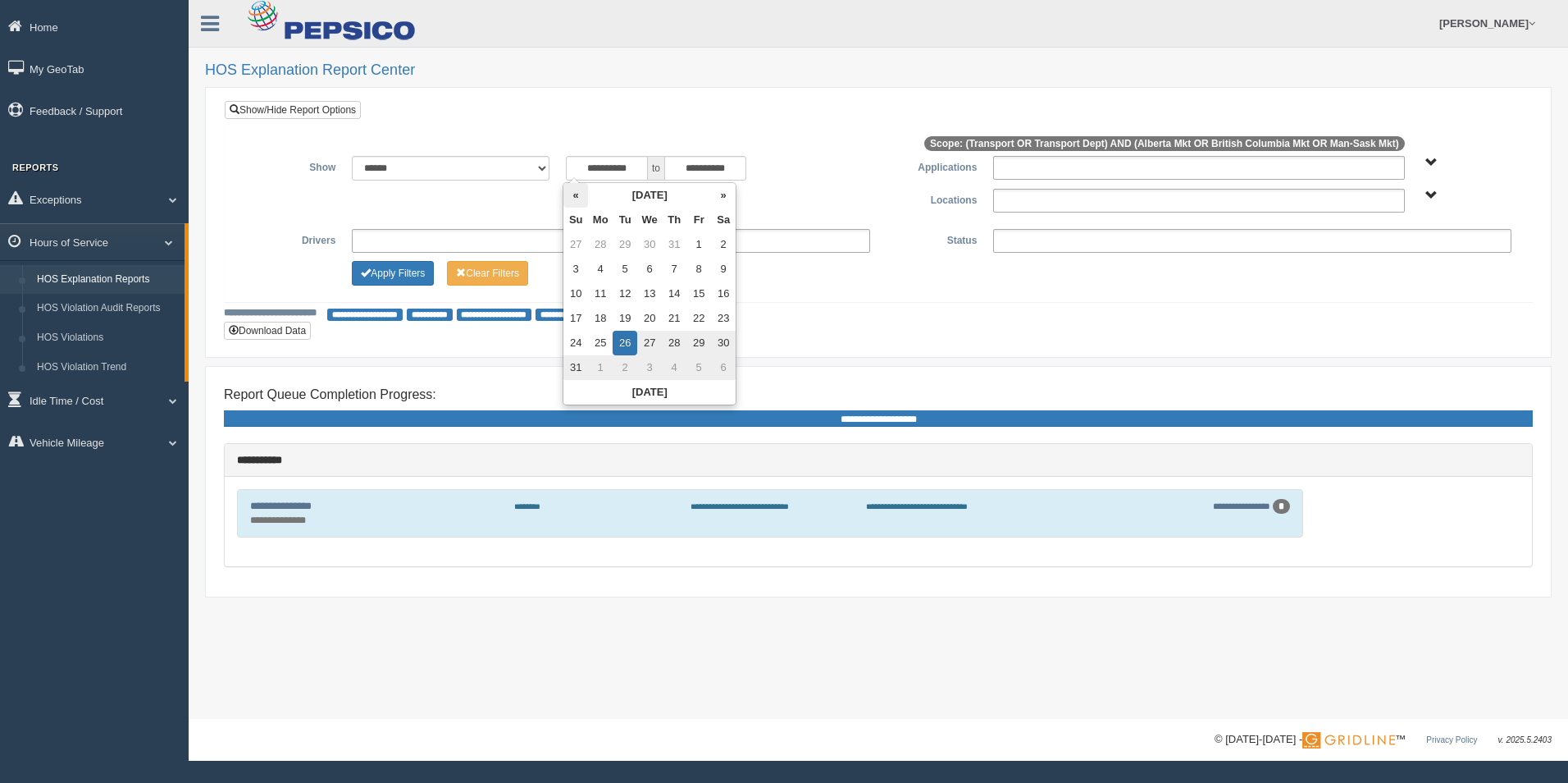
click at [583, 196] on th "«" at bounding box center [575, 195] width 24 height 24
click at [582, 196] on th "«" at bounding box center [578, 195] width 24 height 24
click at [583, 196] on th "«" at bounding box center [578, 195] width 24 height 24
click at [681, 247] on td "1" at bounding box center [677, 244] width 24 height 24
type input "**********"
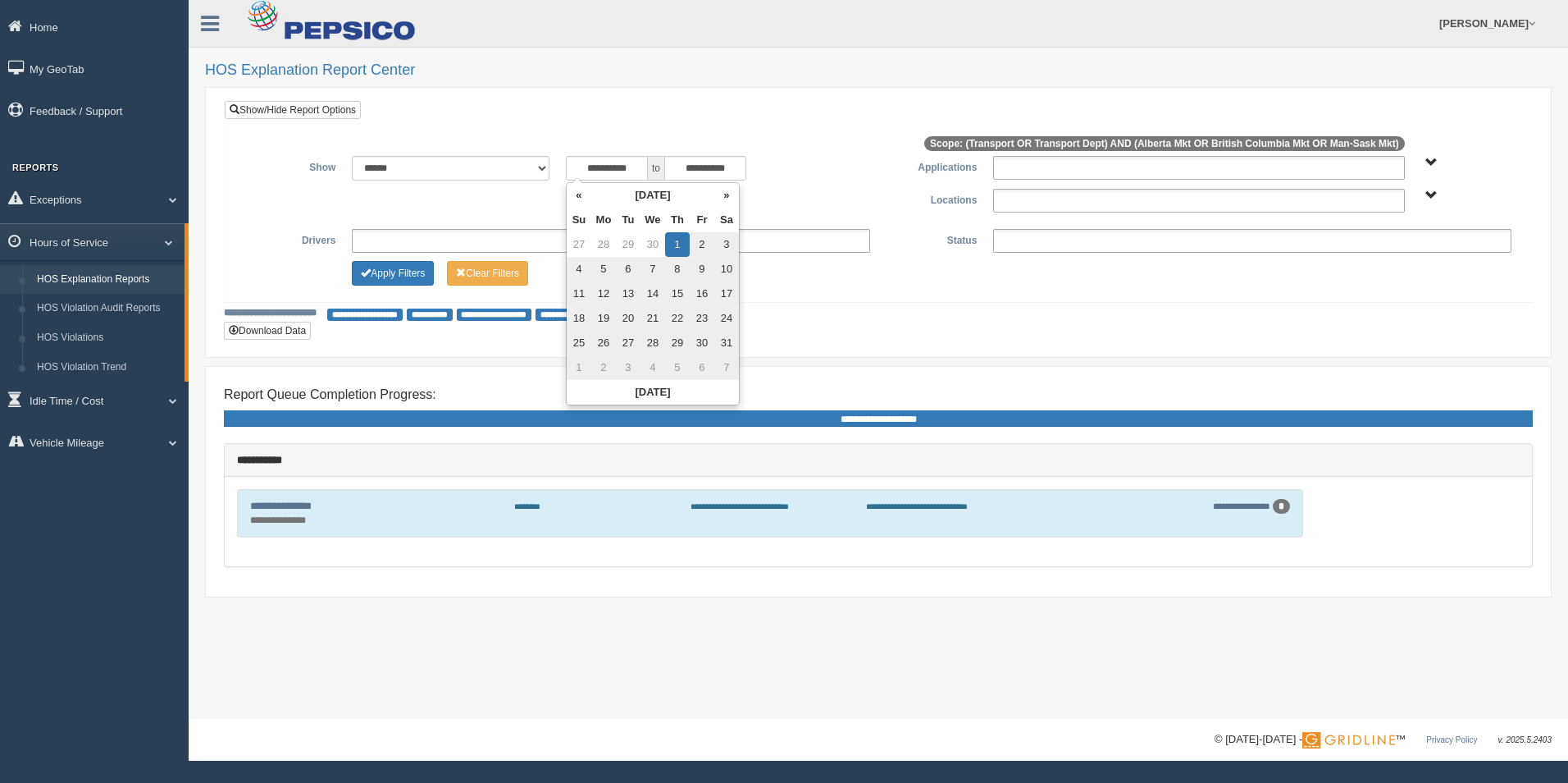
click at [773, 97] on form "**********" at bounding box center [878, 223] width 1317 height 254
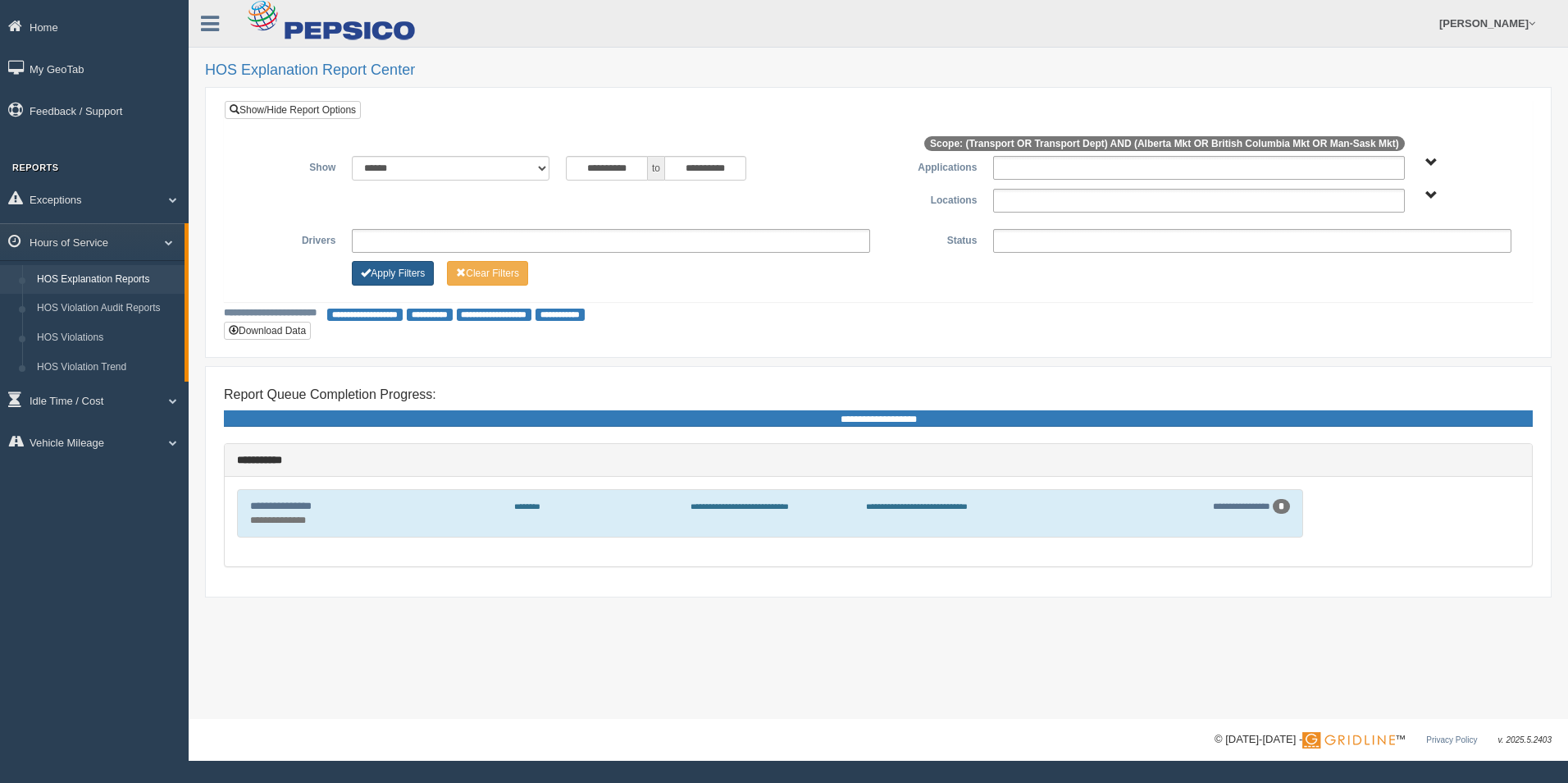
click at [411, 274] on button "Apply Filters" at bounding box center [393, 272] width 82 height 24
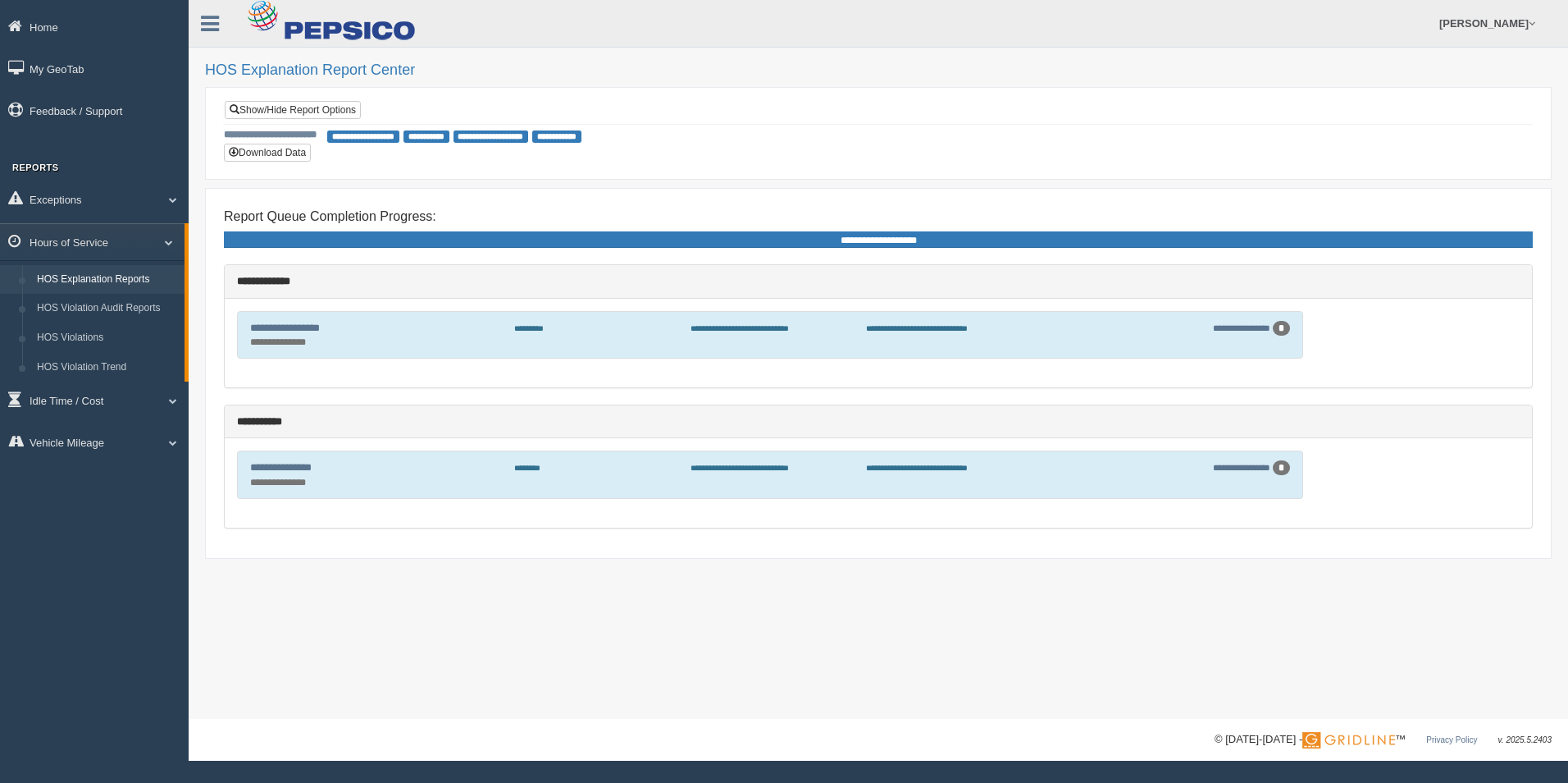
click at [842, 337] on div "**********" at bounding box center [770, 335] width 1057 height 30
click at [296, 324] on link "**********" at bounding box center [285, 328] width 70 height 11
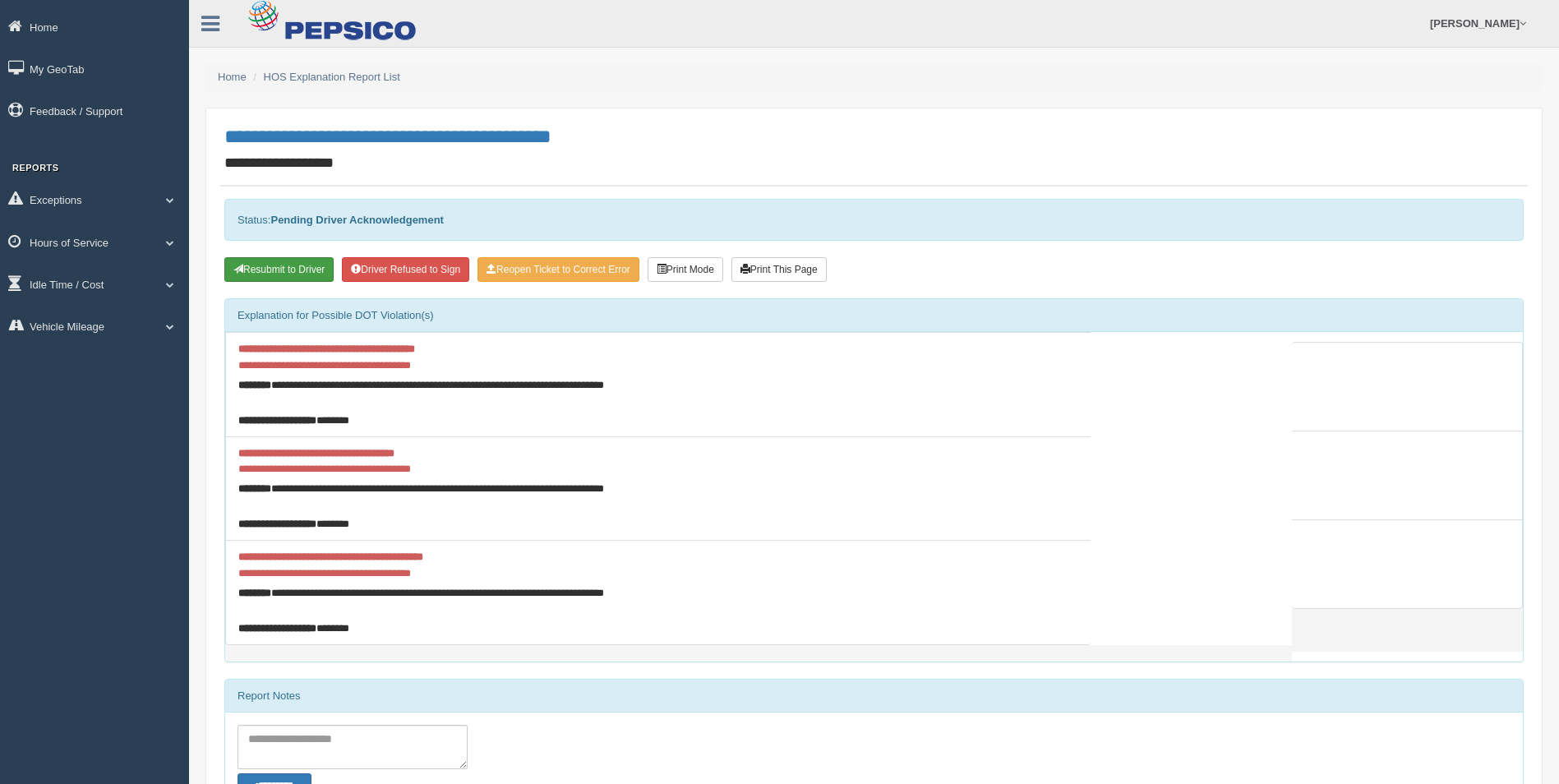
click at [305, 271] on button "Resubmit to Driver" at bounding box center [279, 269] width 109 height 24
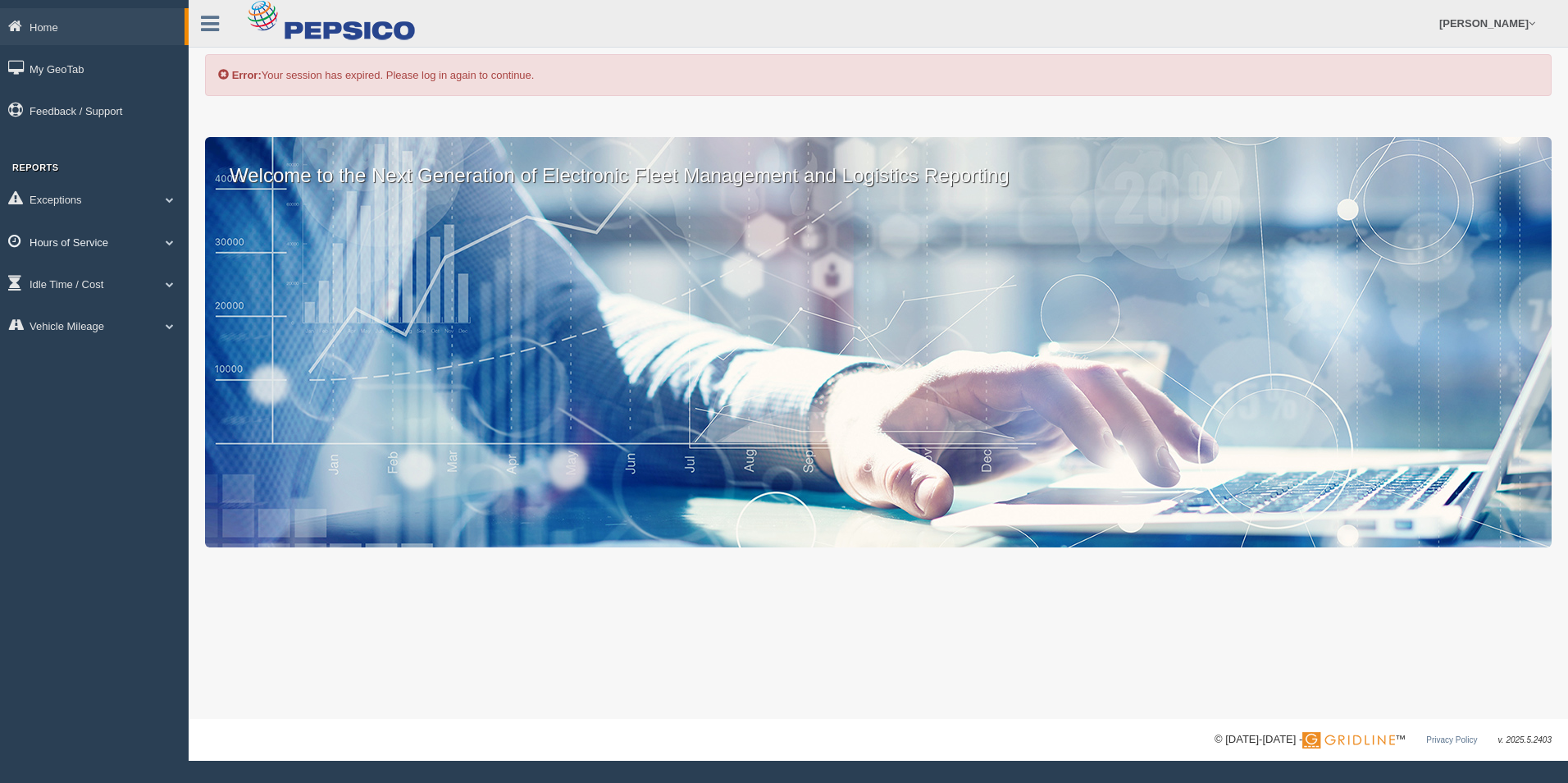
click at [96, 236] on link "Hours of Service" at bounding box center [94, 241] width 189 height 37
click at [97, 275] on link "HOS Explanation Reports" at bounding box center [106, 279] width 155 height 29
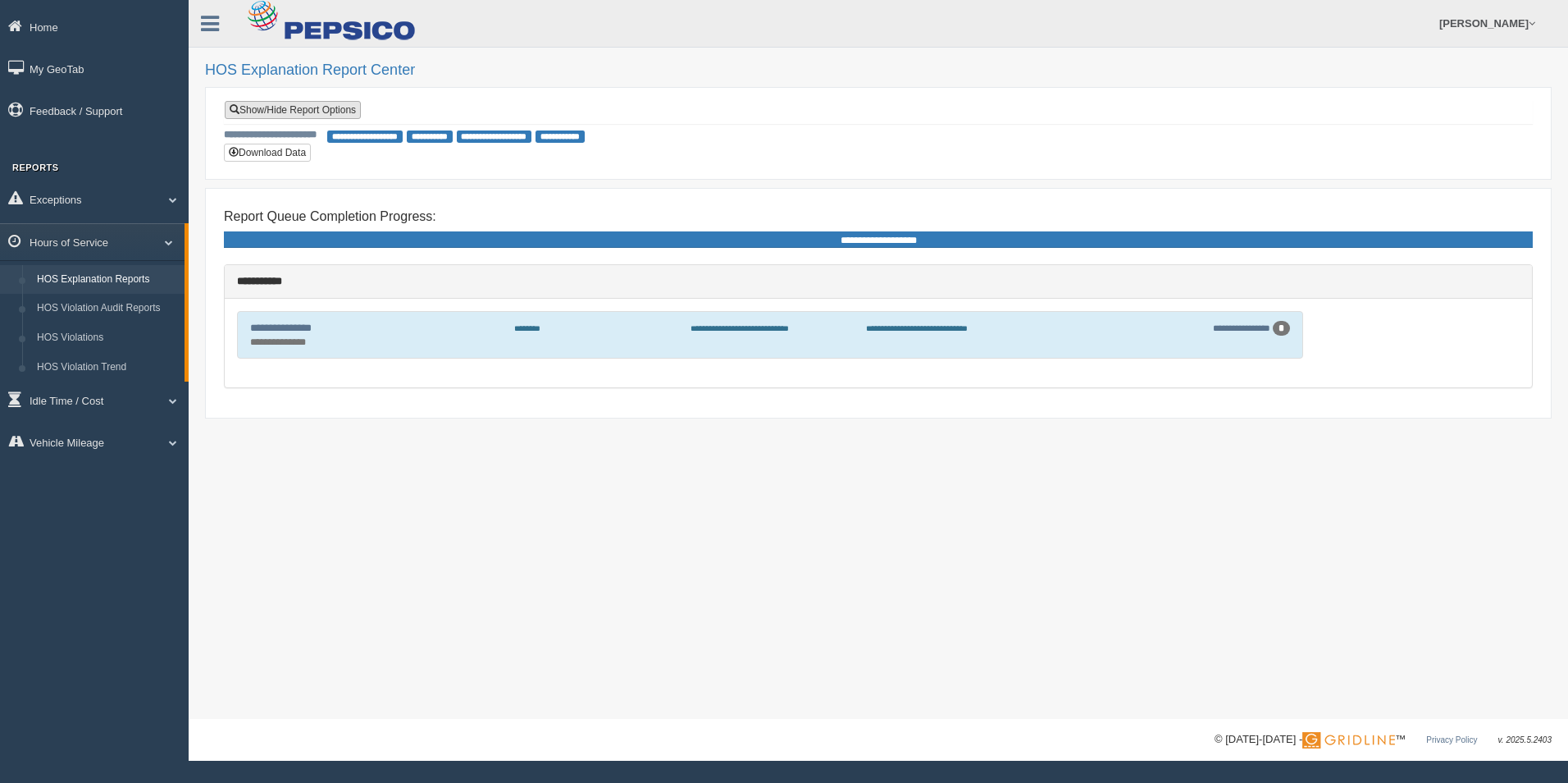
click at [296, 110] on link "Show/Hide Report Options" at bounding box center [293, 110] width 136 height 18
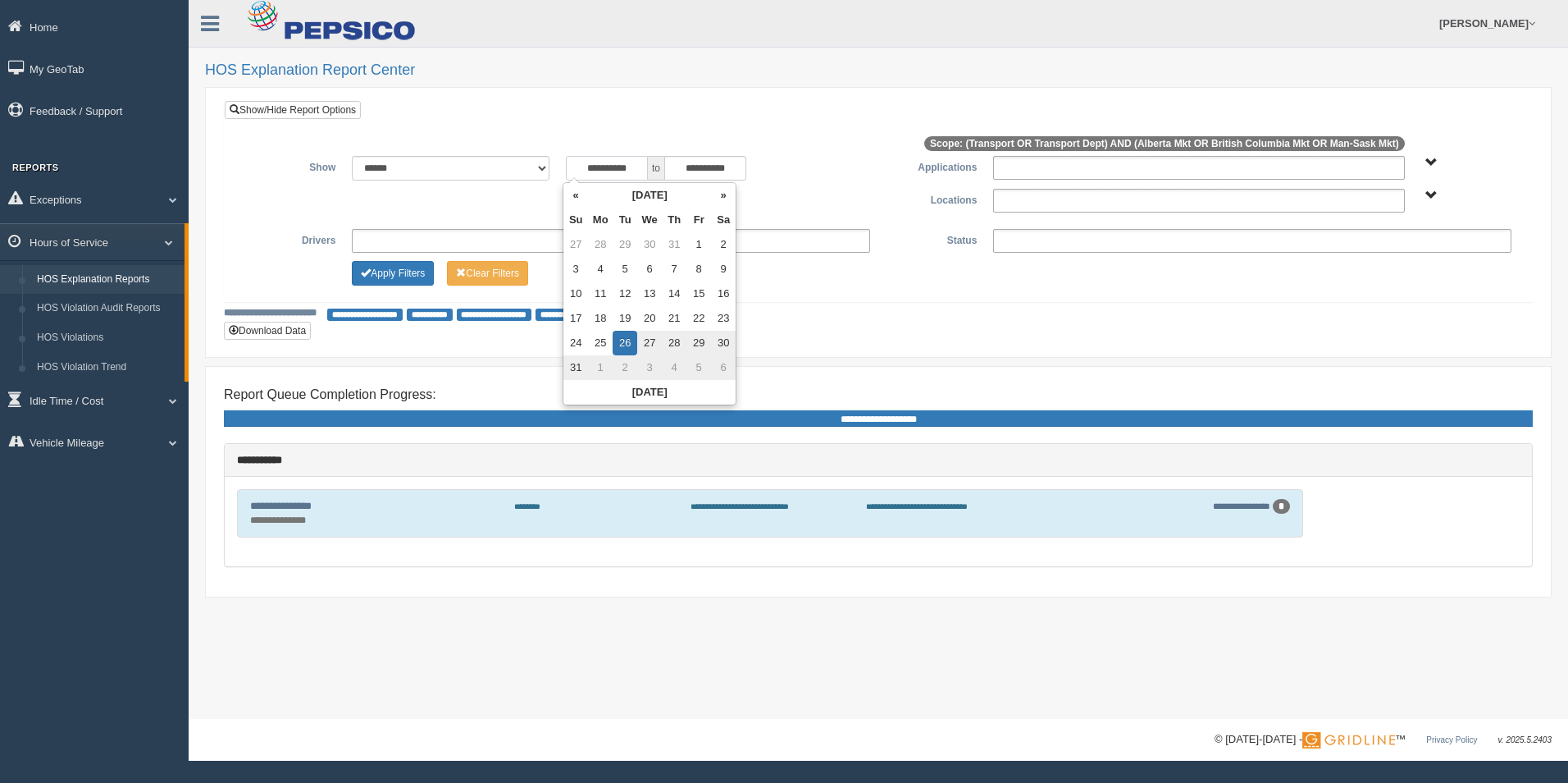
click at [622, 175] on input "**********" at bounding box center [607, 167] width 82 height 24
click at [574, 198] on th "«" at bounding box center [575, 195] width 24 height 24
click at [575, 198] on th "«" at bounding box center [578, 195] width 24 height 24
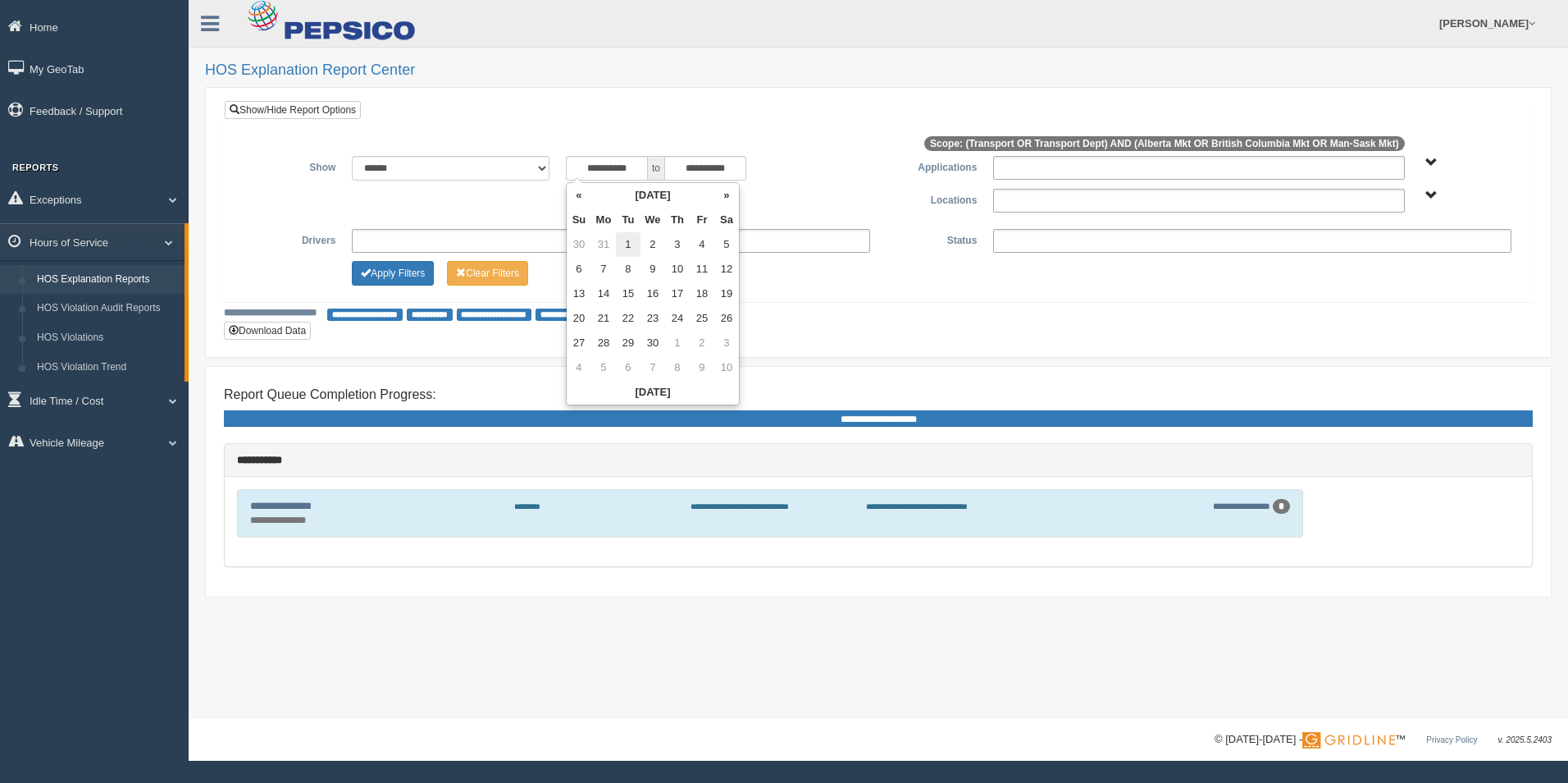
click at [630, 242] on td "1" at bounding box center [628, 244] width 24 height 24
type input "**********"
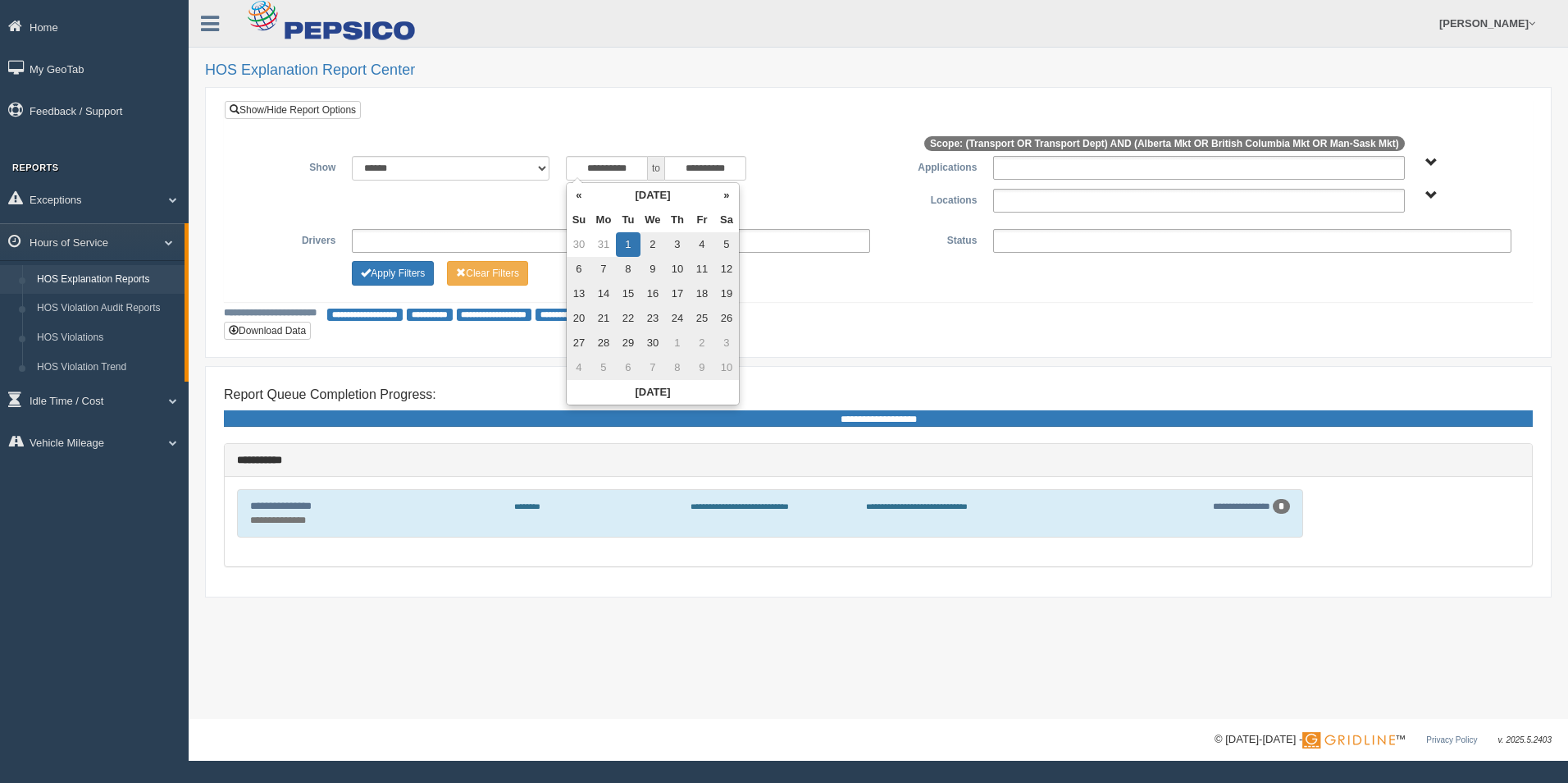
click at [665, 77] on h2 "HOS Explanation Report Center" at bounding box center [878, 70] width 1346 height 17
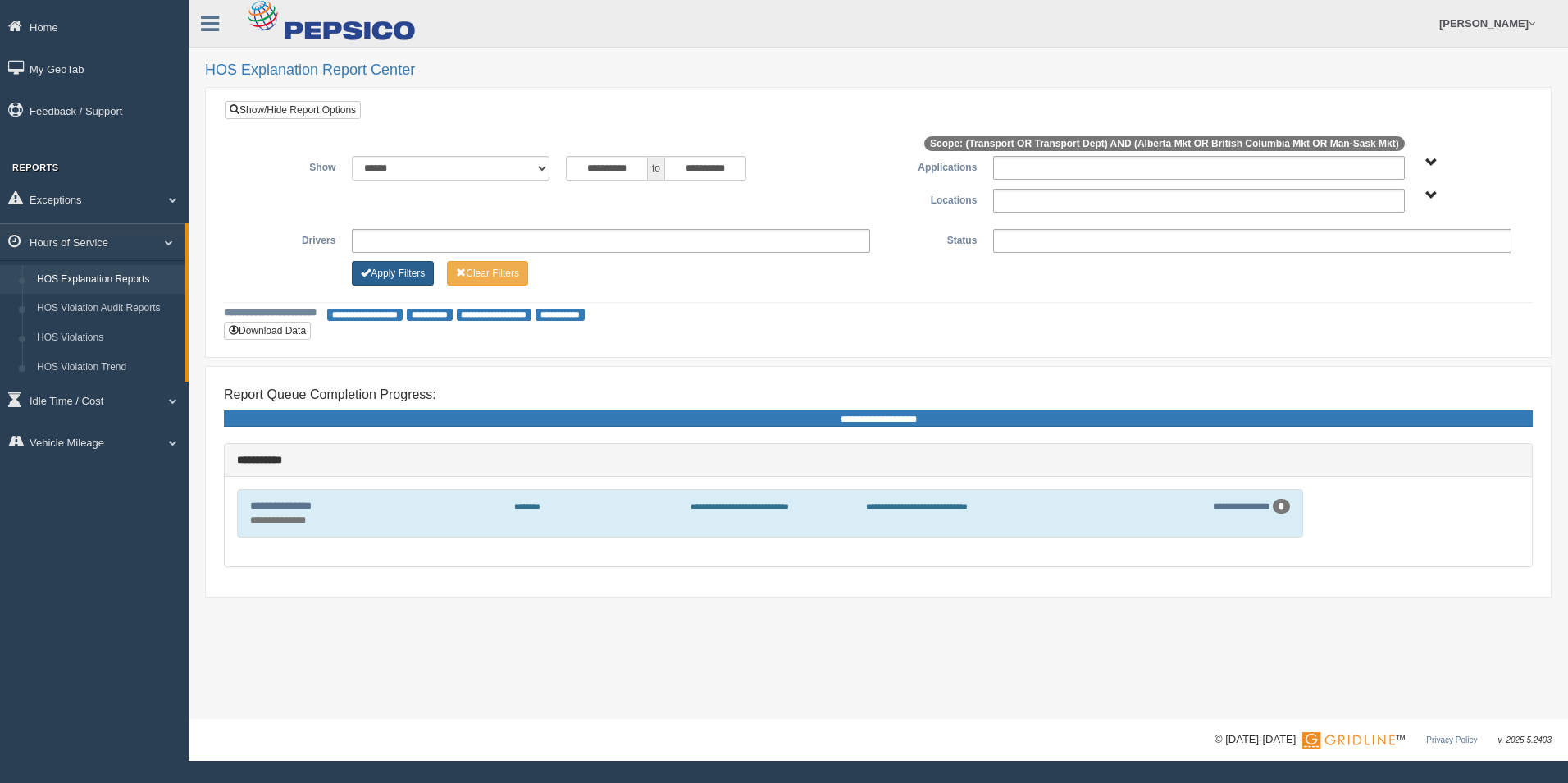
click at [401, 262] on button "Apply Filters" at bounding box center [393, 272] width 82 height 24
